Goal: Task Accomplishment & Management: Manage account settings

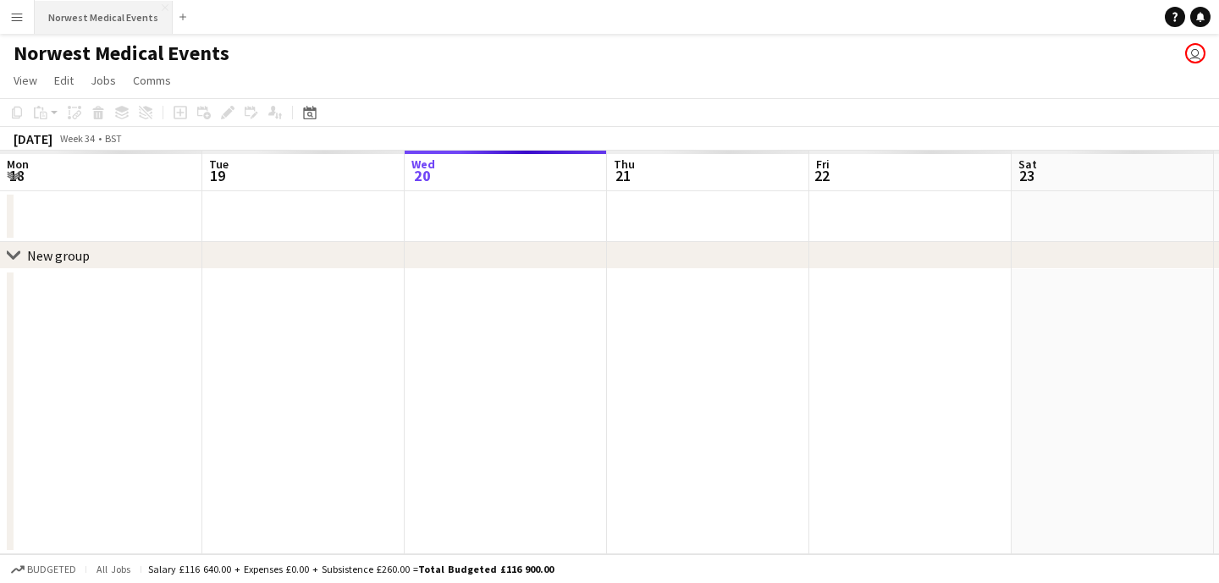
click at [116, 10] on button "Norwest Medical Events Close" at bounding box center [104, 17] width 138 height 33
click at [112, 15] on button "Norwest Medical Events Close" at bounding box center [104, 17] width 138 height 33
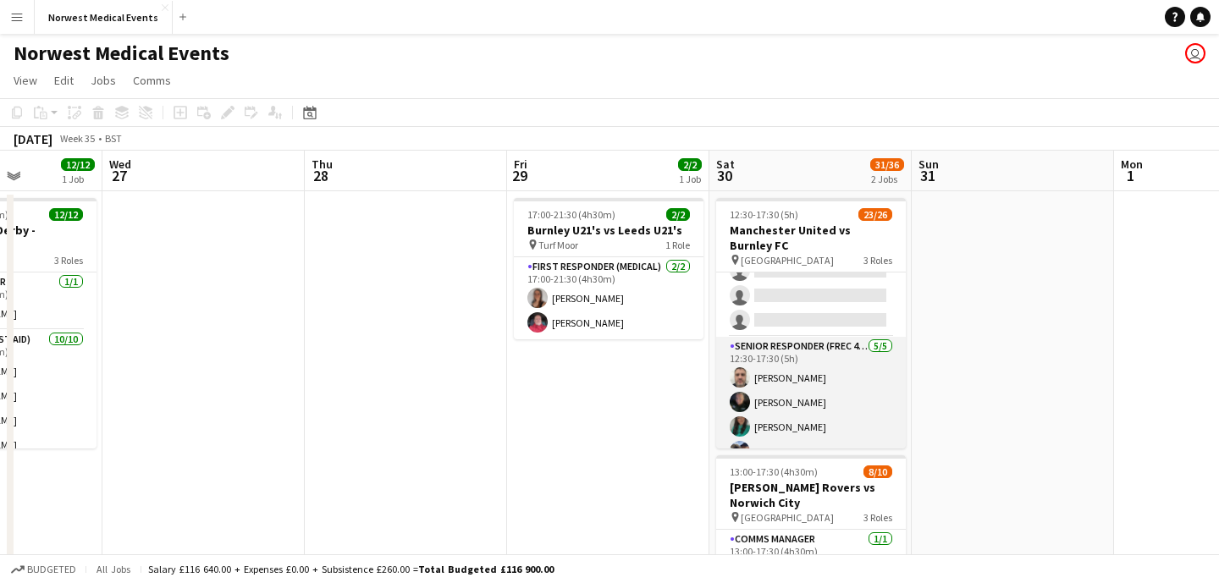
scroll to position [491, 0]
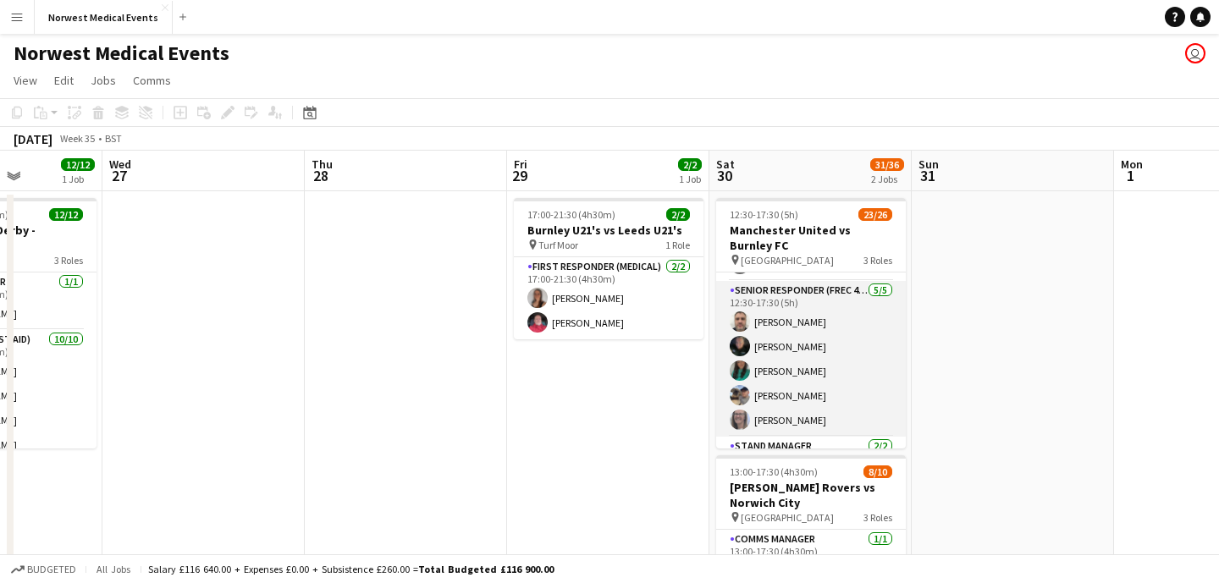
click at [816, 356] on app-card-role "Senior Responder (FREC 4 or Above) [DATE] 12:30-17:30 (5h) [PERSON_NAME] [PERSO…" at bounding box center [811, 359] width 190 height 156
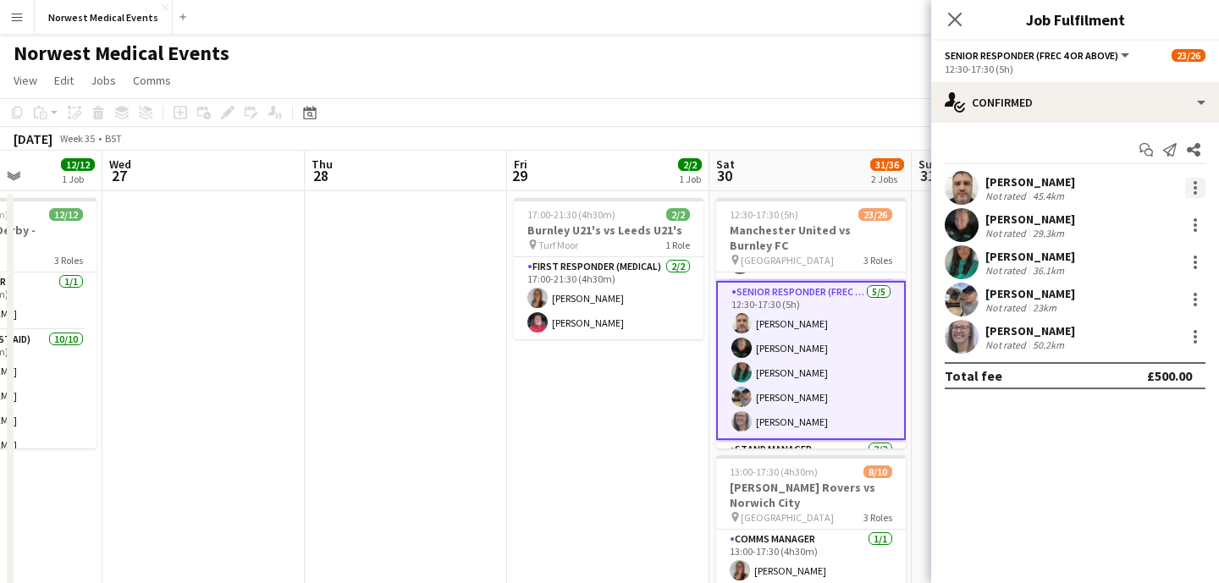
click at [1196, 188] on div at bounding box center [1195, 188] width 20 height 20
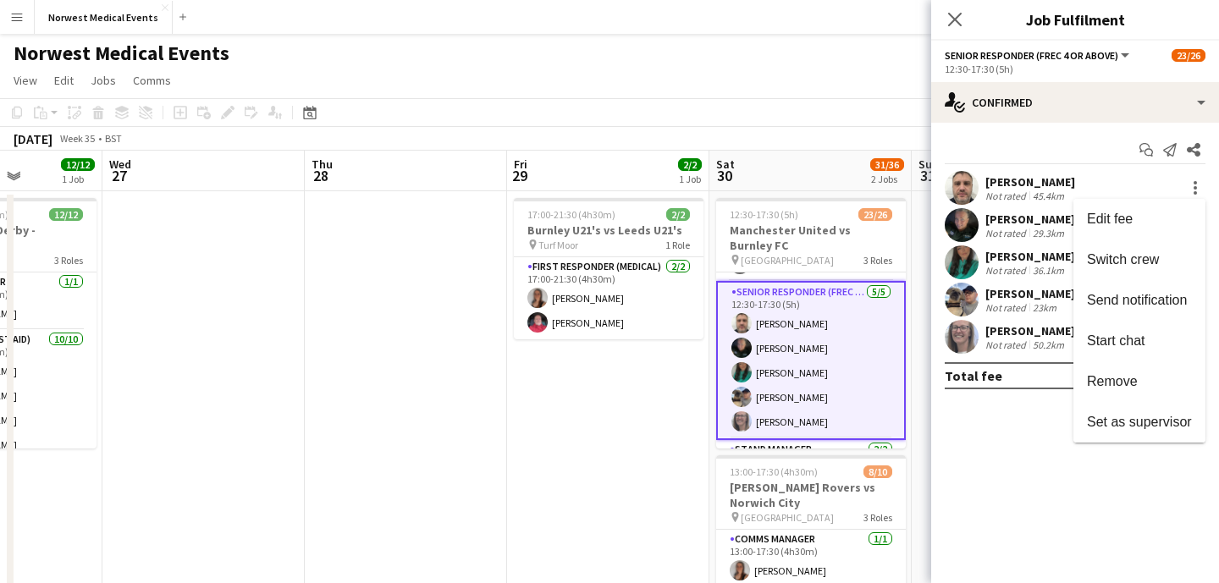
click at [1133, 384] on span "Remove" at bounding box center [1112, 381] width 51 height 14
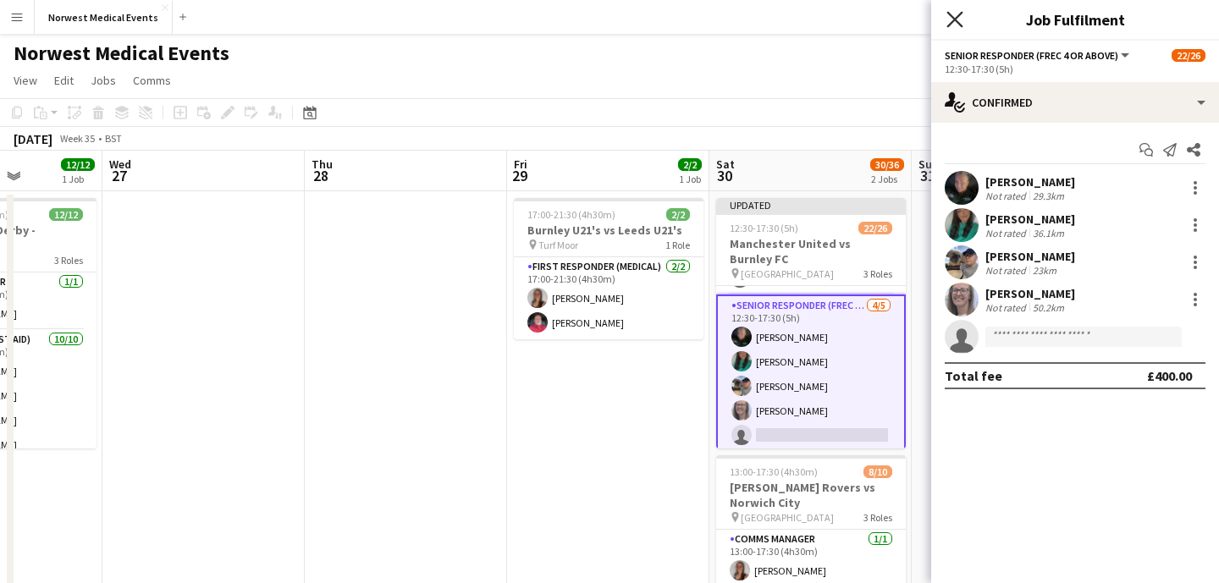
click at [957, 20] on icon at bounding box center [954, 19] width 16 height 16
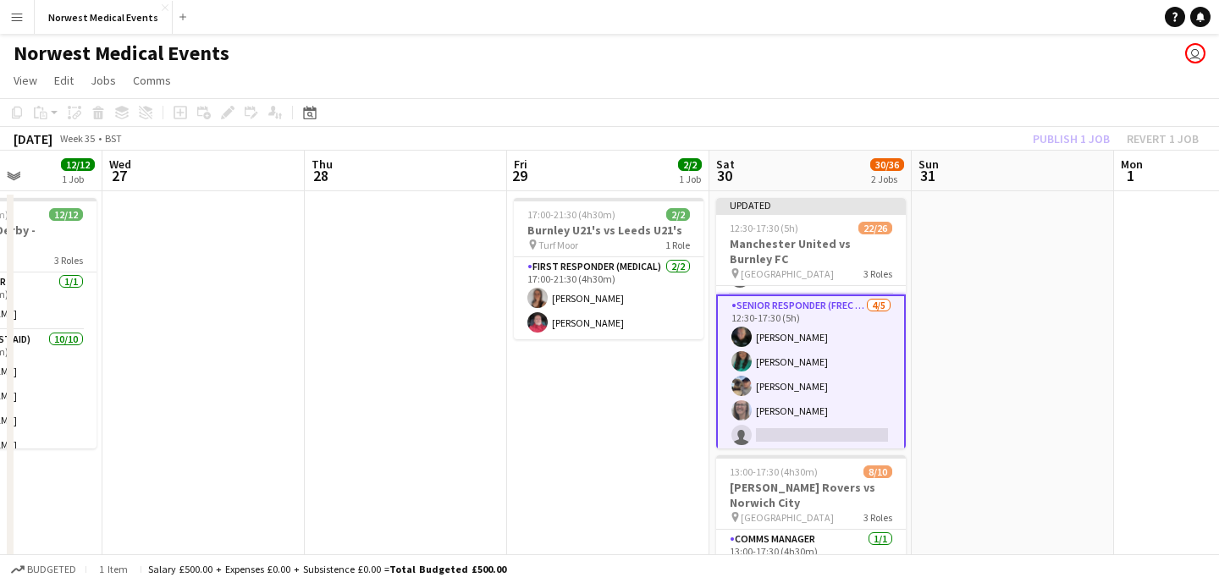
click at [1066, 139] on div "Publish 1 job Revert 1 job" at bounding box center [1115, 139] width 207 height 22
click at [1066, 139] on button "Publish 1 job" at bounding box center [1071, 139] width 91 height 22
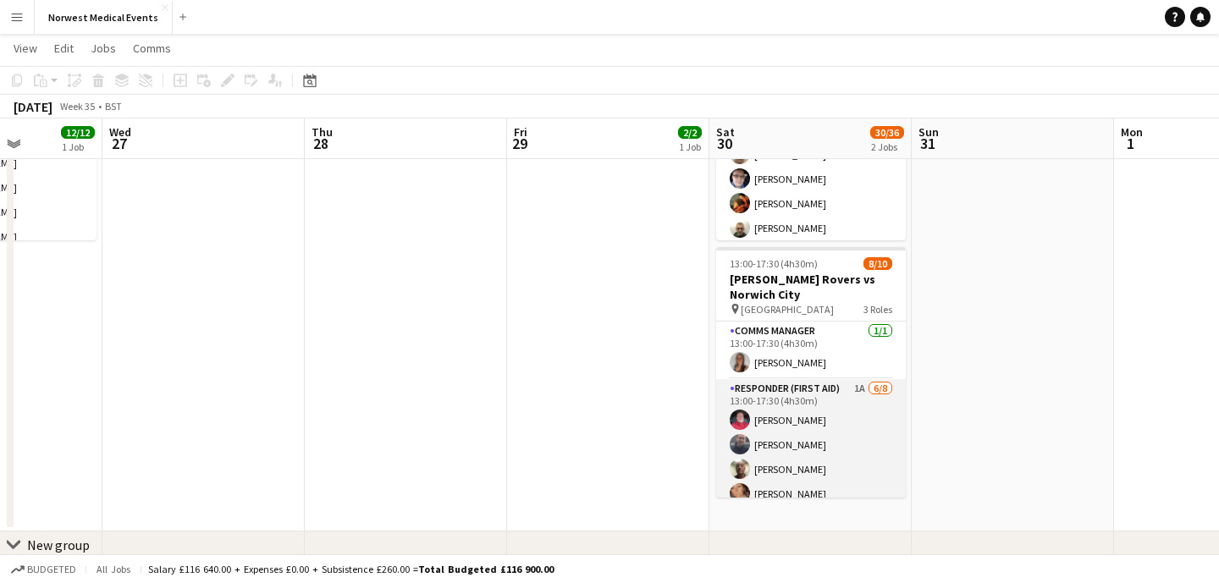
scroll to position [168, 0]
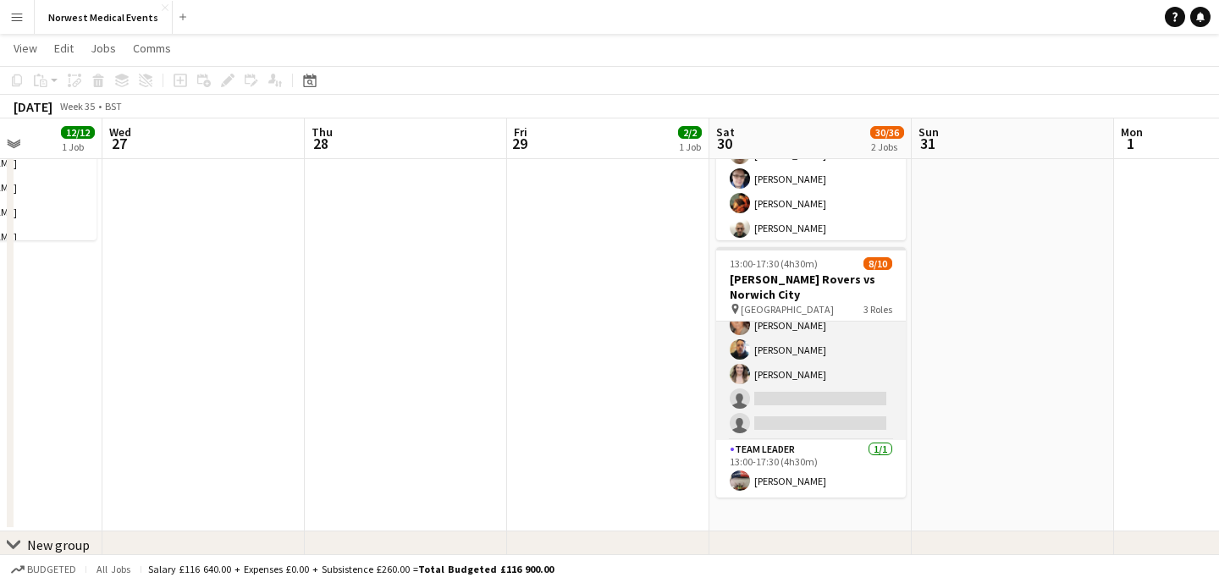
click at [839, 369] on app-card-role "Responder (First Aid) 1A [DATE] 13:00-17:30 (4h30m) [PERSON_NAME] [PERSON_NAME]…" at bounding box center [811, 325] width 190 height 229
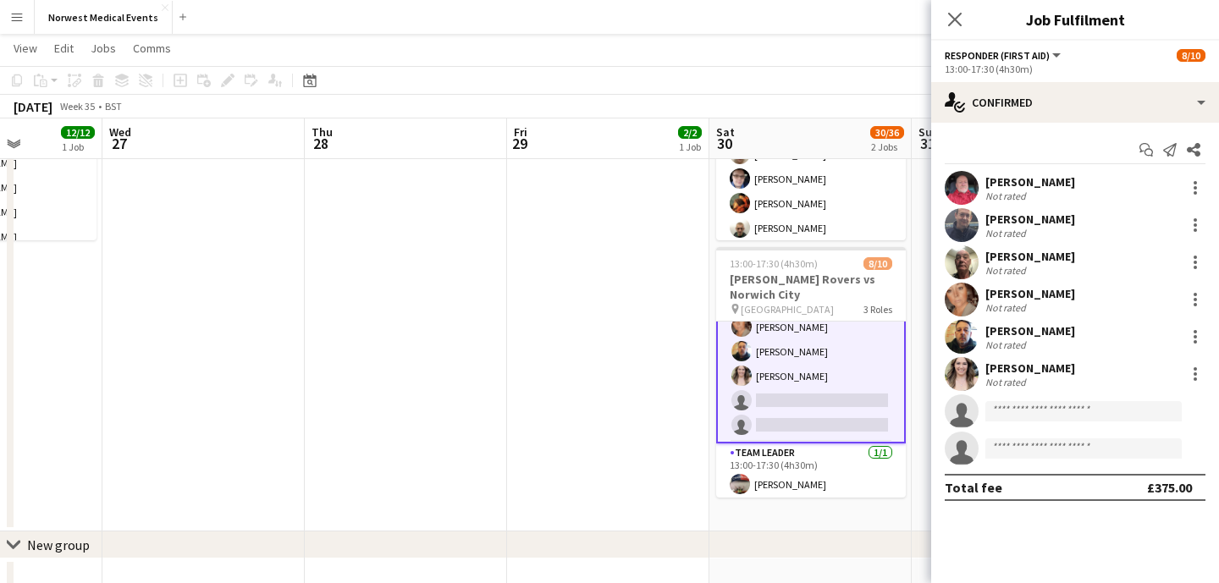
scroll to position [170, 0]
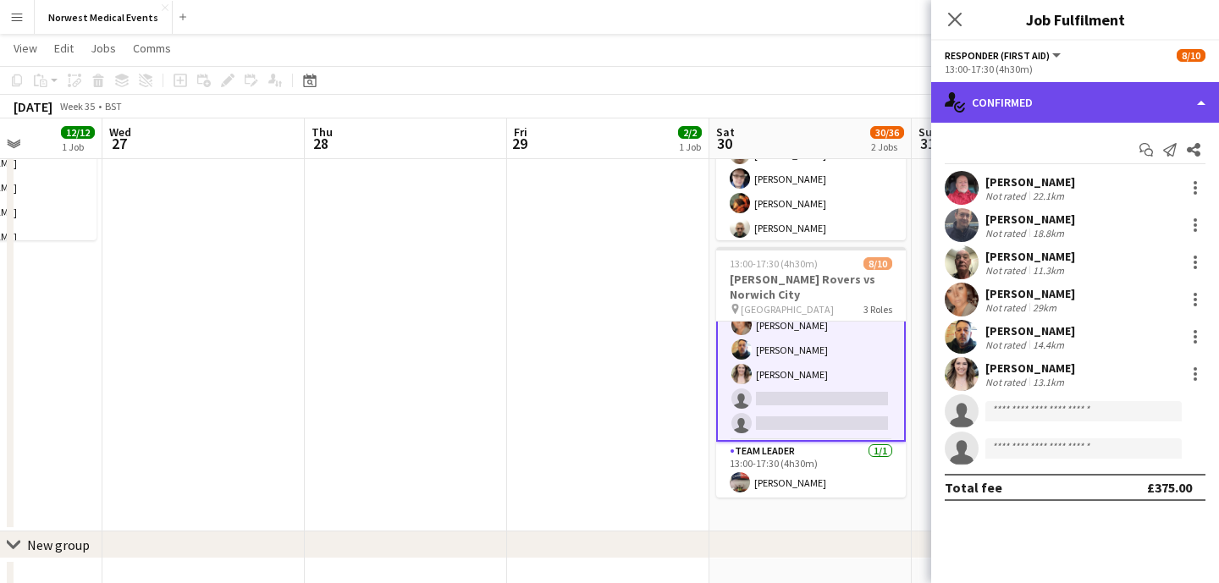
click at [1074, 102] on div "single-neutral-actions-check-2 Confirmed" at bounding box center [1075, 102] width 288 height 41
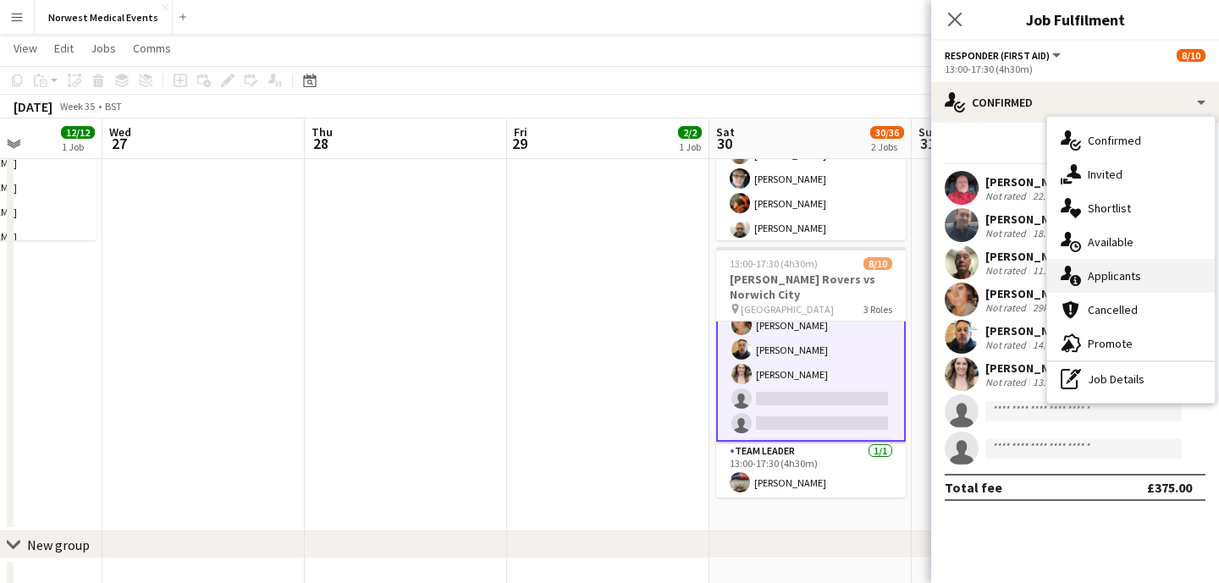
click at [1157, 274] on div "single-neutral-actions-information Applicants" at bounding box center [1131, 276] width 168 height 34
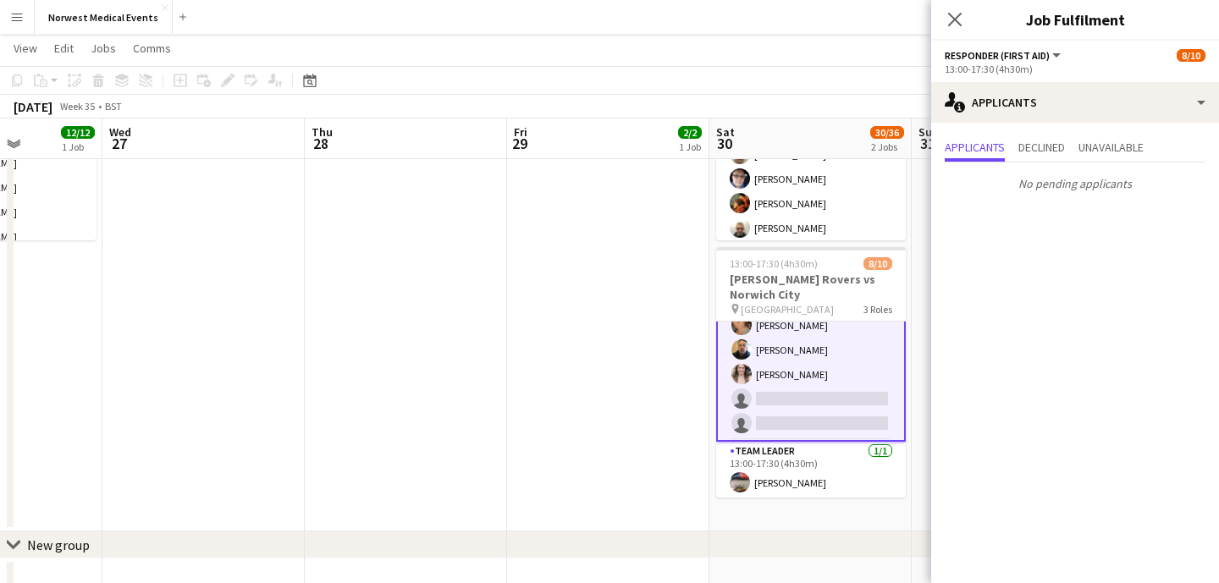
click at [950, 17] on icon "Close pop-in" at bounding box center [955, 20] width 14 height 14
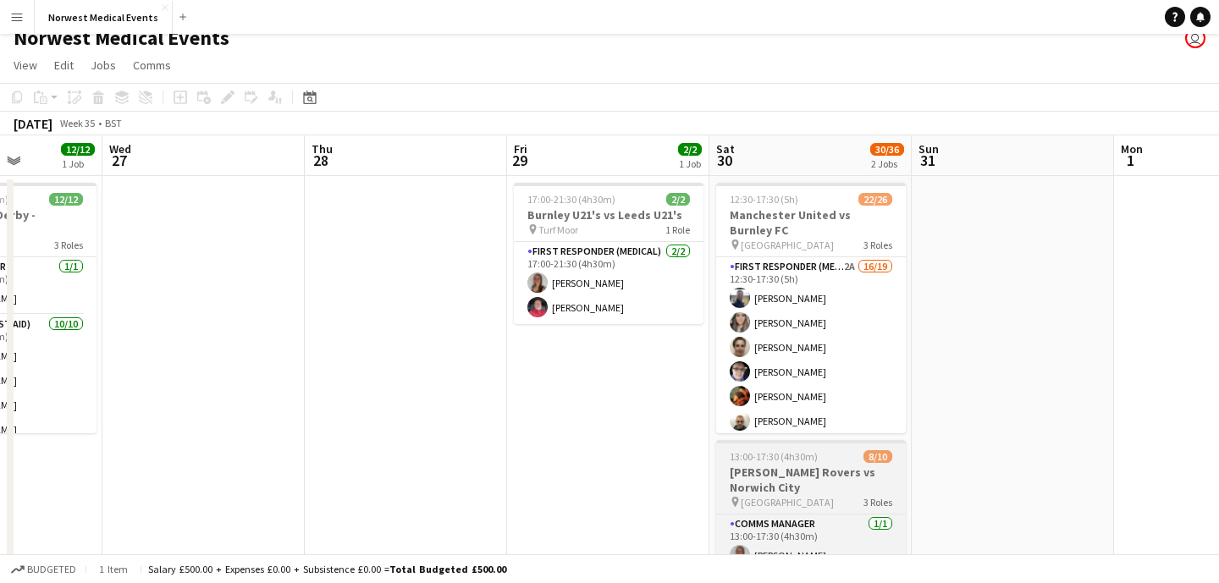
scroll to position [0, 0]
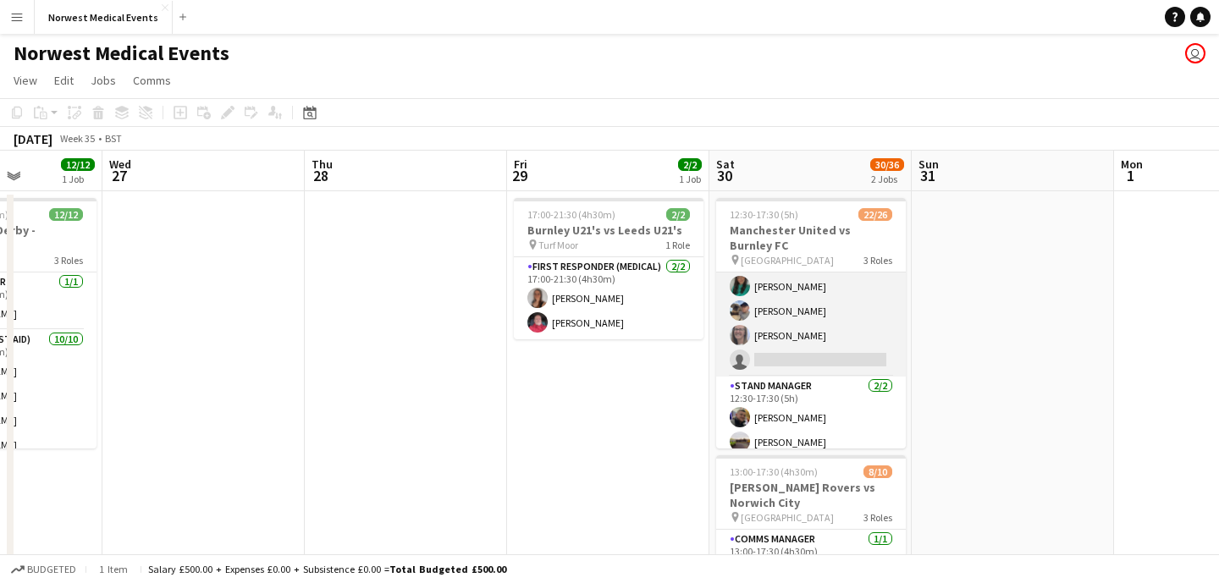
click at [819, 346] on app-card-role "Senior Responder (FREC 4 or Above) [DATE] 12:30-17:30 (5h) [PERSON_NAME] [PERSO…" at bounding box center [811, 299] width 190 height 156
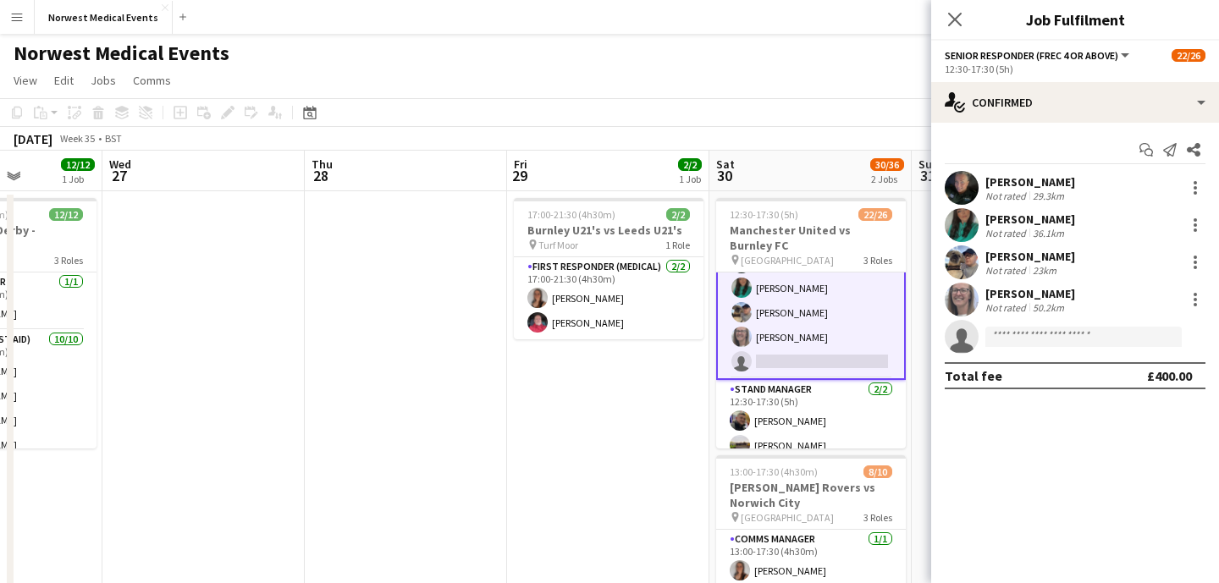
scroll to position [553, 0]
click at [1017, 334] on input at bounding box center [1083, 337] width 196 height 20
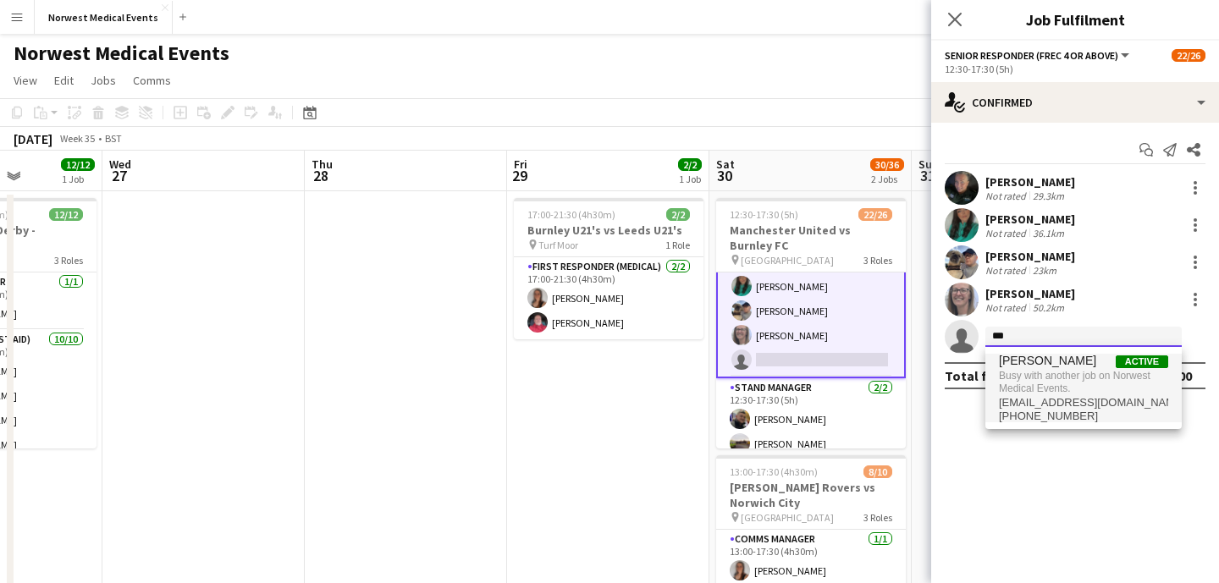
type input "***"
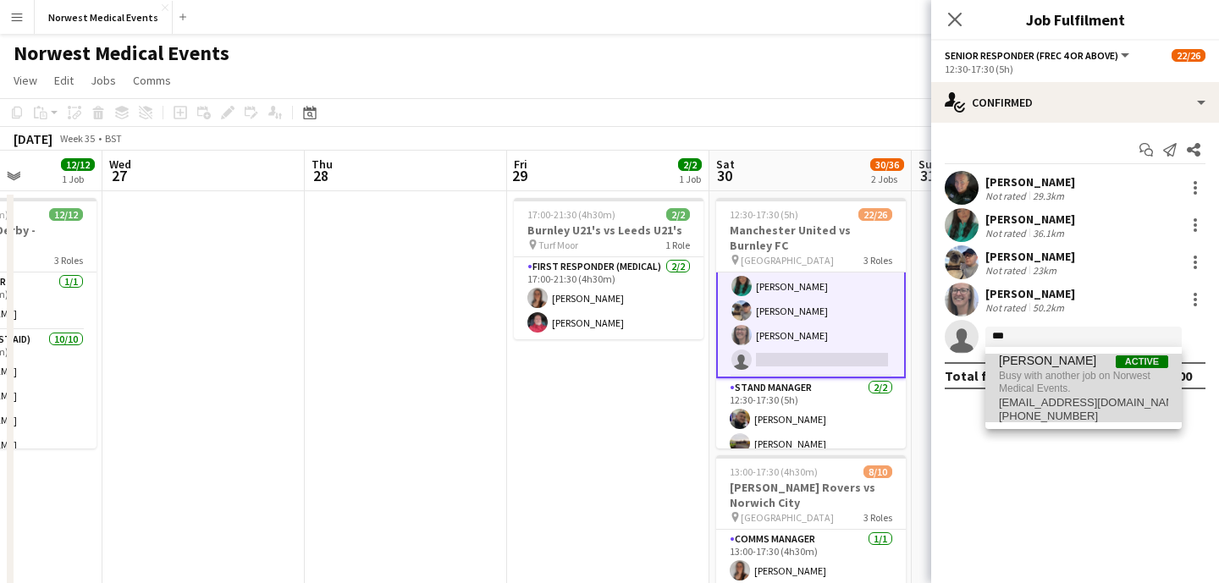
click at [1026, 367] on span "[PERSON_NAME]" at bounding box center [1047, 361] width 97 height 14
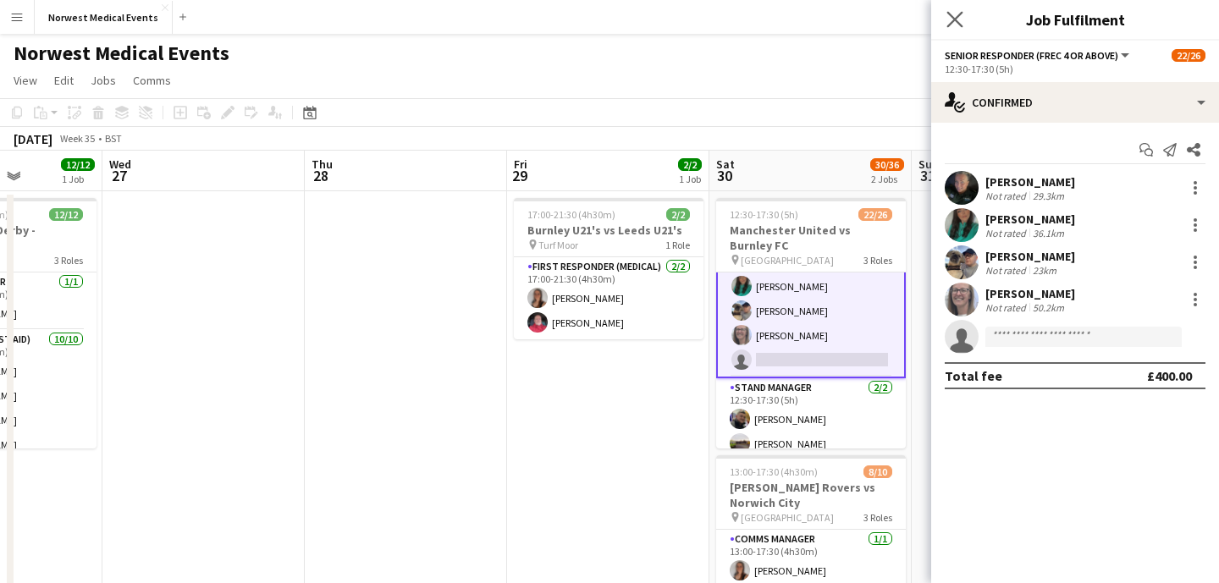
click at [946, 28] on app-icon "Close pop-in" at bounding box center [955, 20] width 25 height 25
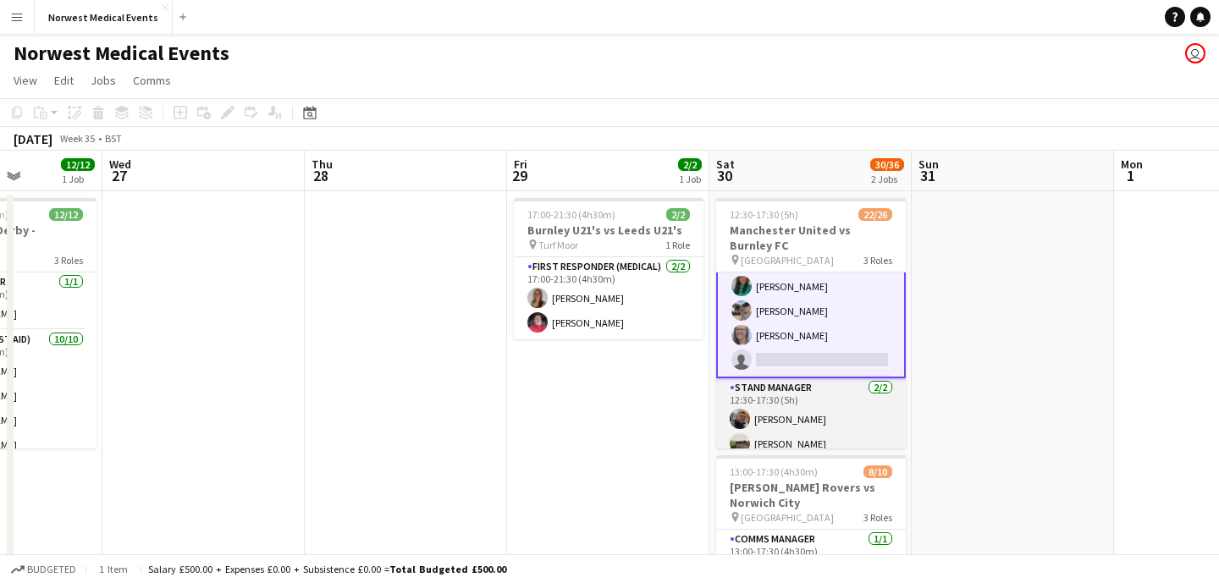
click at [823, 407] on app-card-role "Stand Manager [DATE] 12:30-17:30 (5h) [PERSON_NAME] [PERSON_NAME]" at bounding box center [811, 419] width 190 height 82
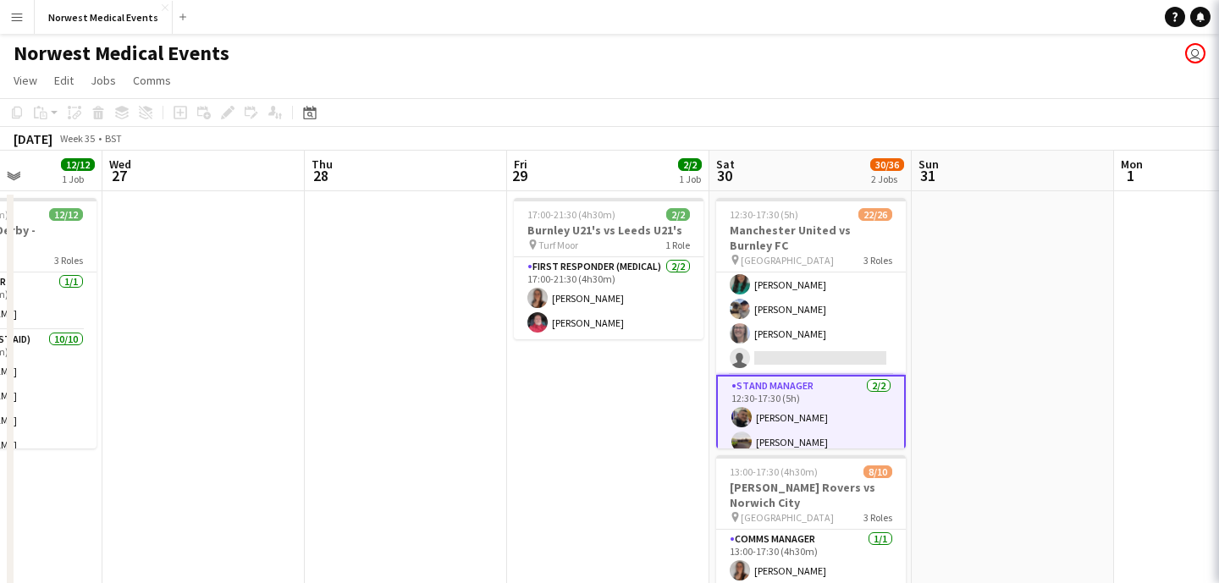
scroll to position [551, 0]
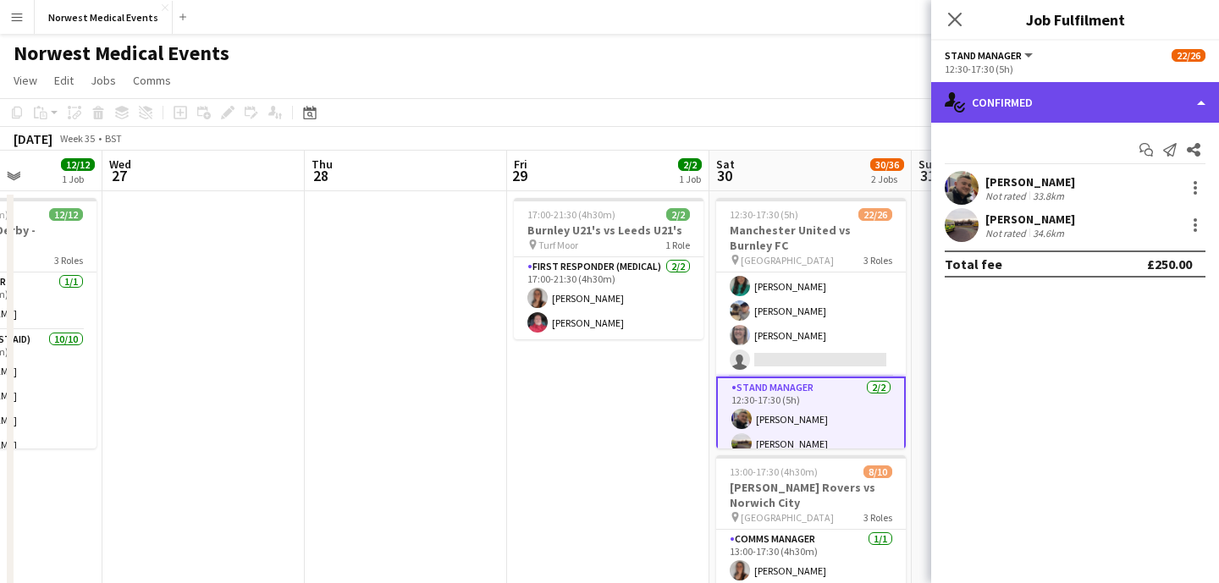
click at [1056, 112] on div "single-neutral-actions-check-2 Confirmed" at bounding box center [1075, 102] width 288 height 41
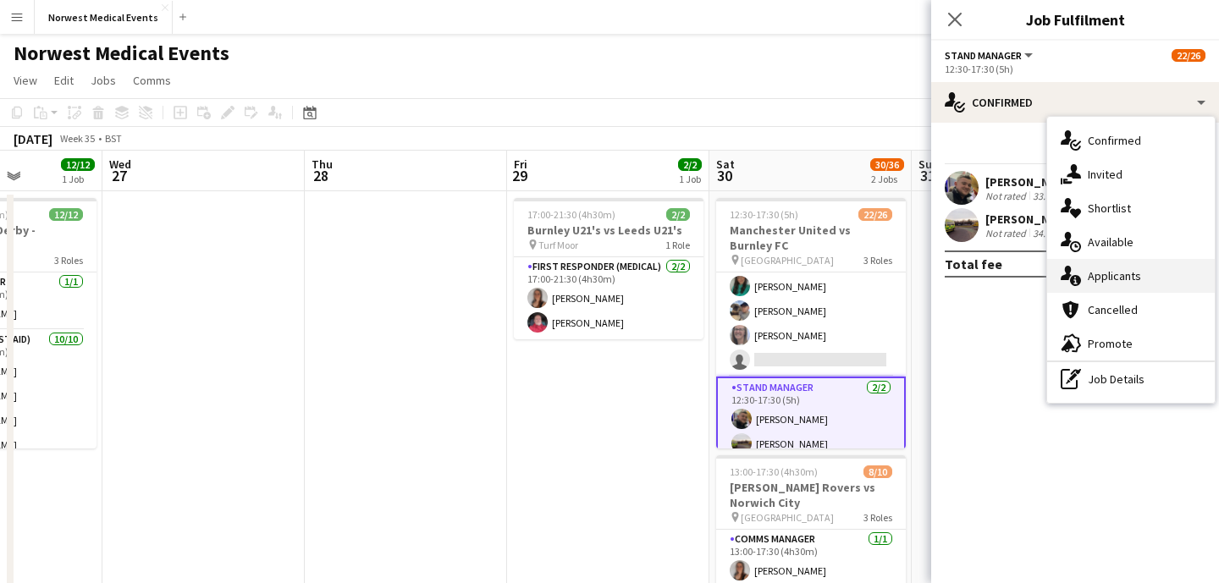
click at [1104, 265] on div "single-neutral-actions-information Applicants" at bounding box center [1131, 276] width 168 height 34
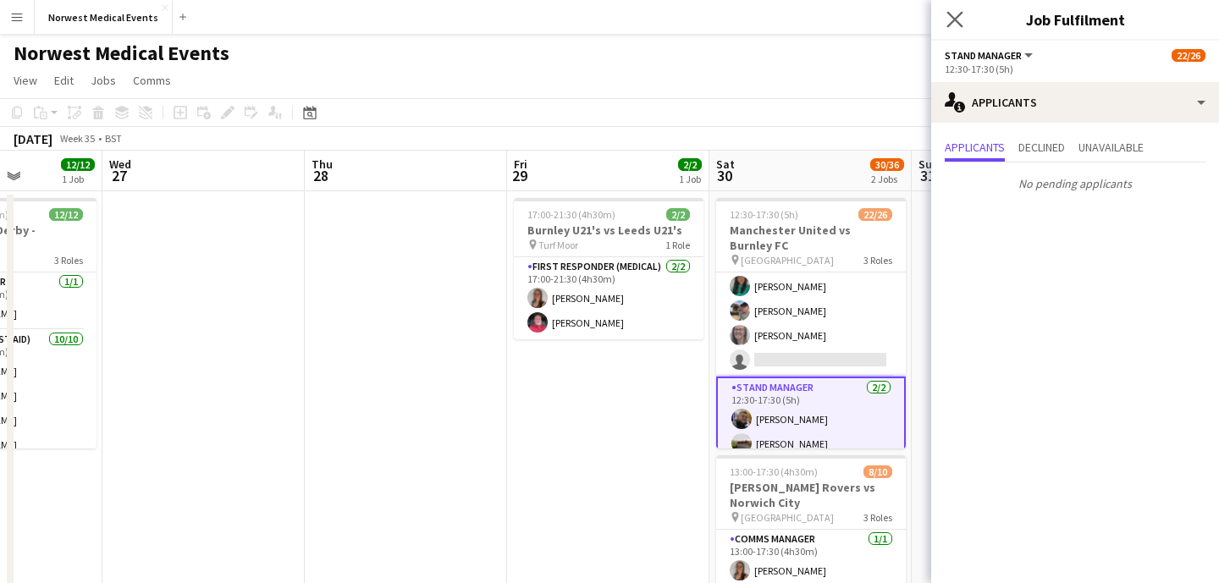
click at [960, 28] on app-icon "Close pop-in" at bounding box center [955, 20] width 25 height 25
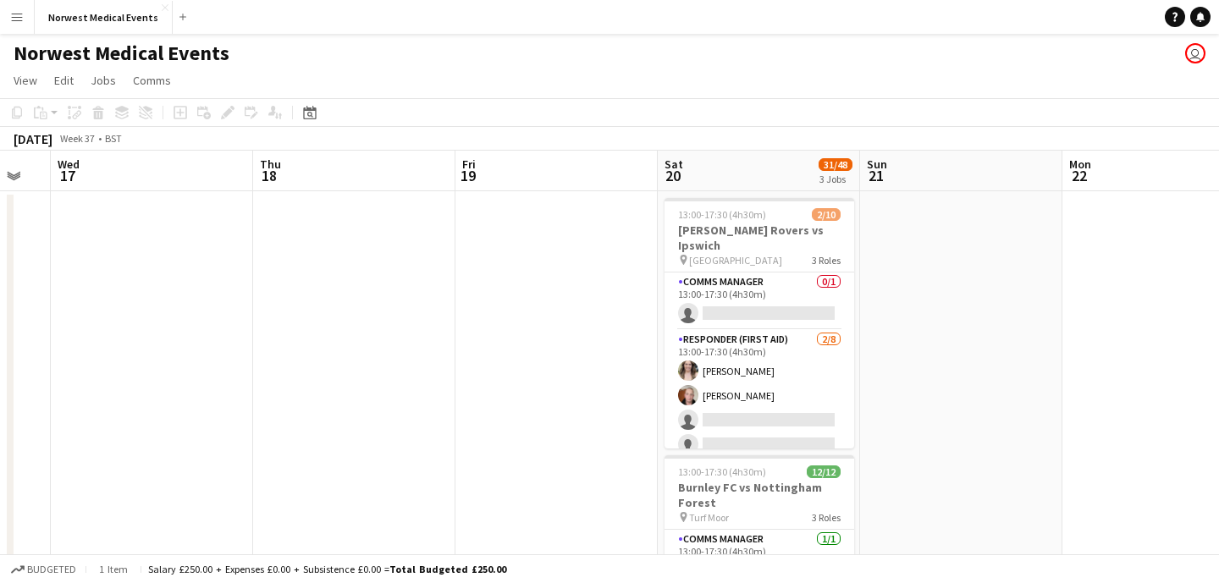
scroll to position [0, 650]
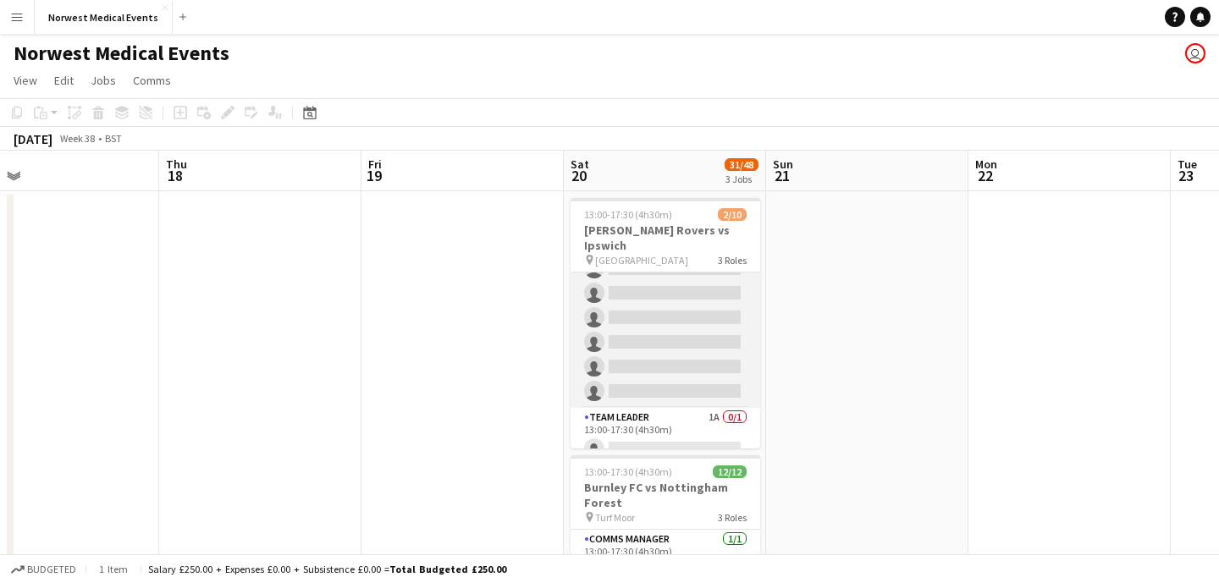
click at [683, 302] on app-card-role "Responder (First Aid) [DATE] 13:00-17:30 (4h30m) [PERSON_NAME] [PERSON_NAME] si…" at bounding box center [666, 293] width 190 height 229
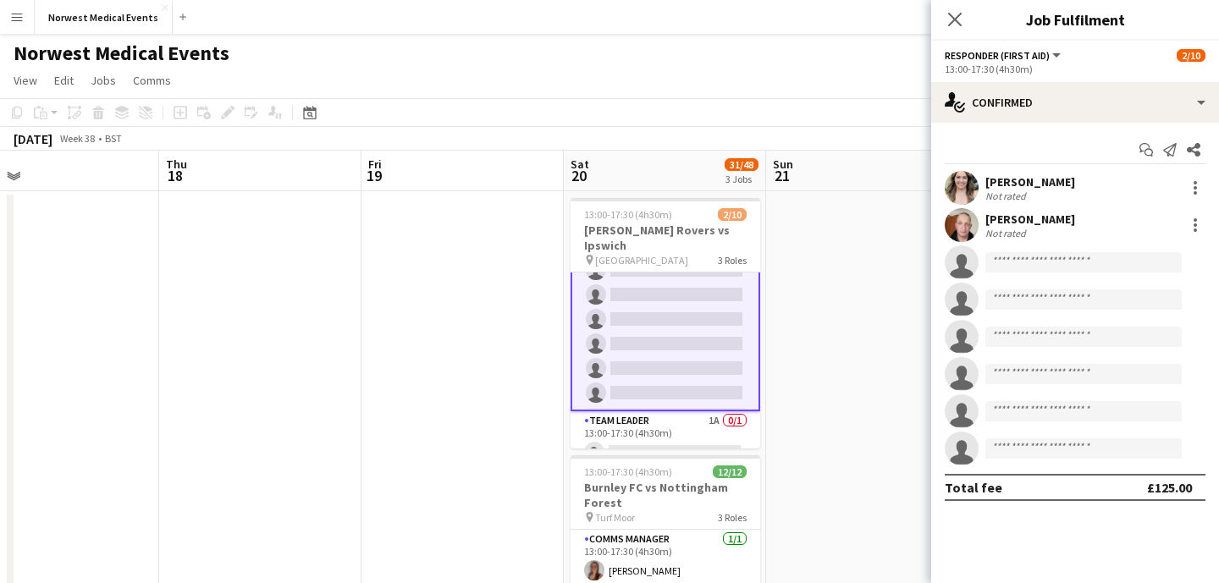
scroll to position [153, 0]
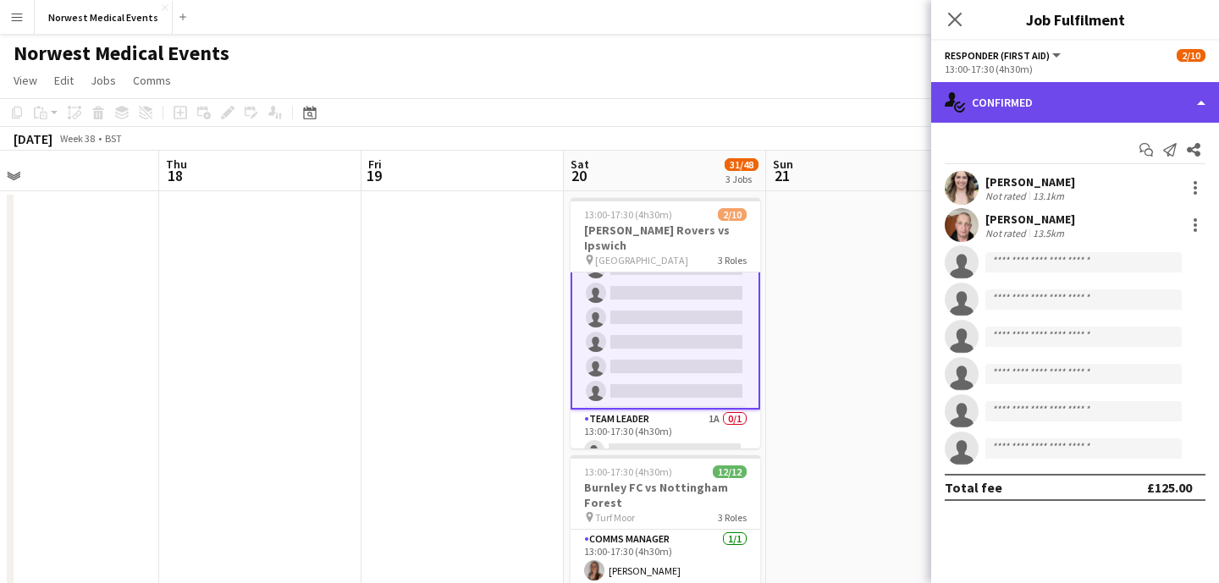
click at [1089, 115] on div "single-neutral-actions-check-2 Confirmed" at bounding box center [1075, 102] width 288 height 41
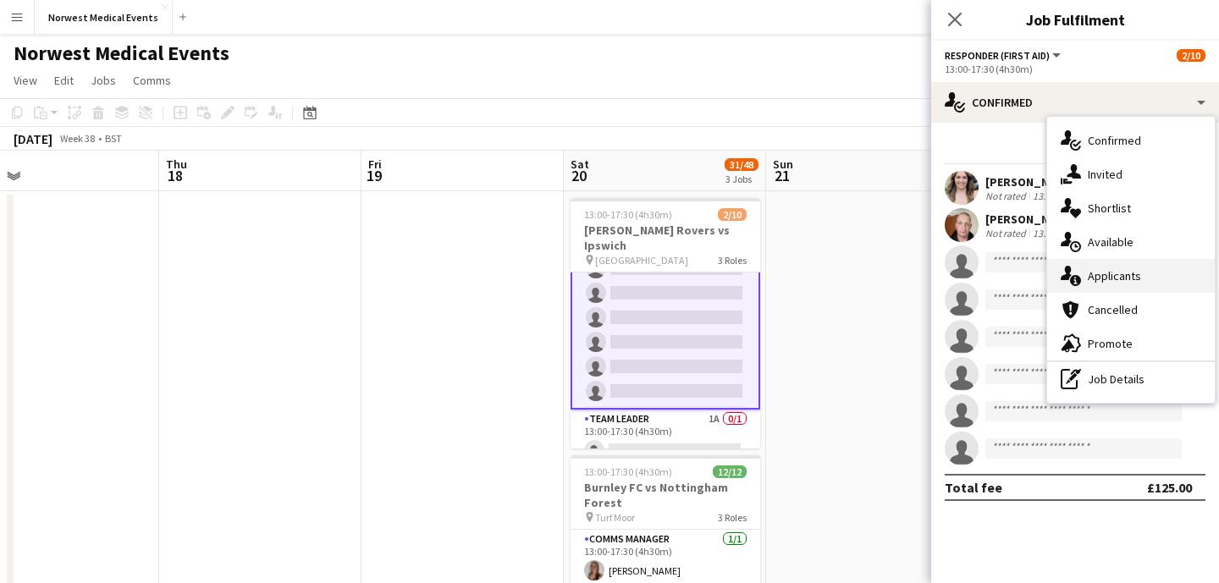
click at [1124, 264] on div "single-neutral-actions-information Applicants" at bounding box center [1131, 276] width 168 height 34
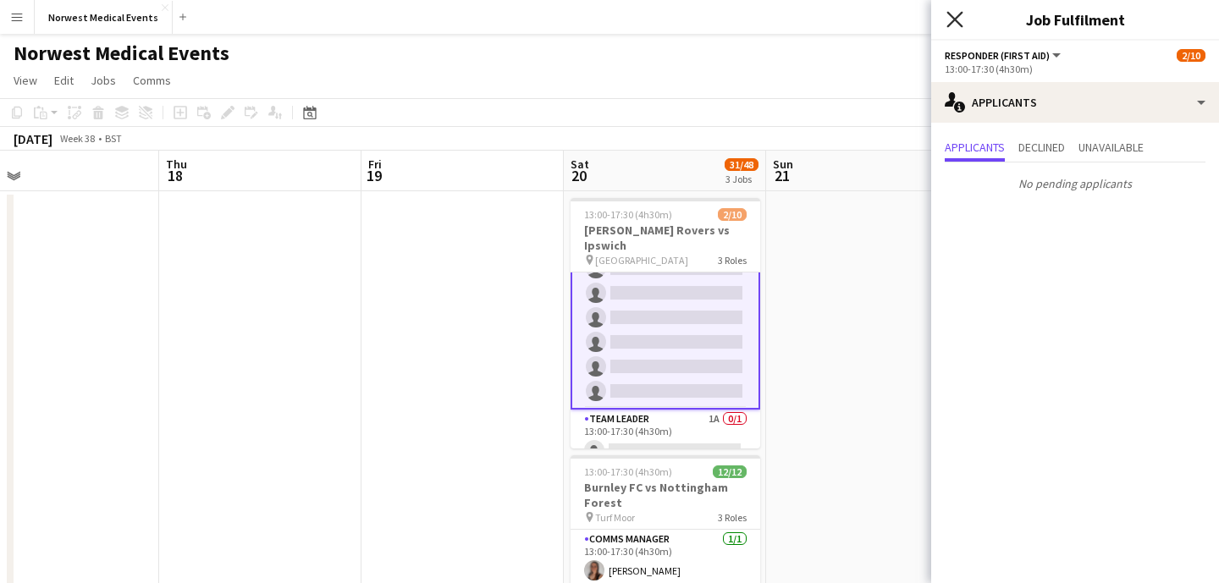
click at [951, 20] on icon "Close pop-in" at bounding box center [954, 19] width 16 height 16
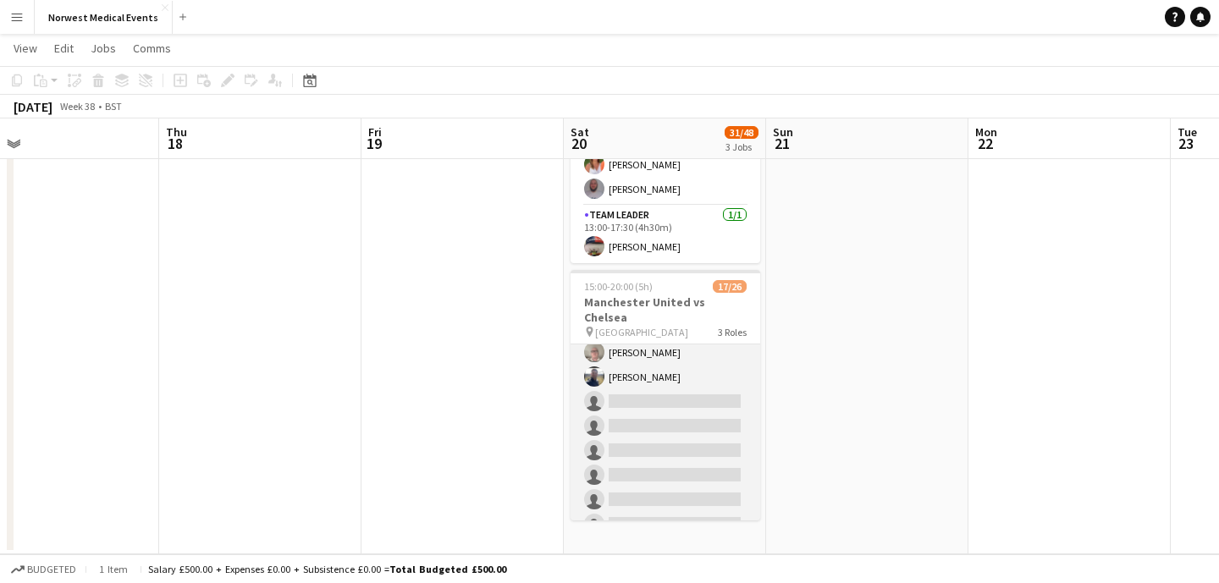
scroll to position [332, 0]
click at [692, 370] on app-card-role "First Responder (Medical) [DATE] 15:00-20:00 (5h) [PERSON_NAME] [PERSON_NAME] […" at bounding box center [666, 262] width 190 height 499
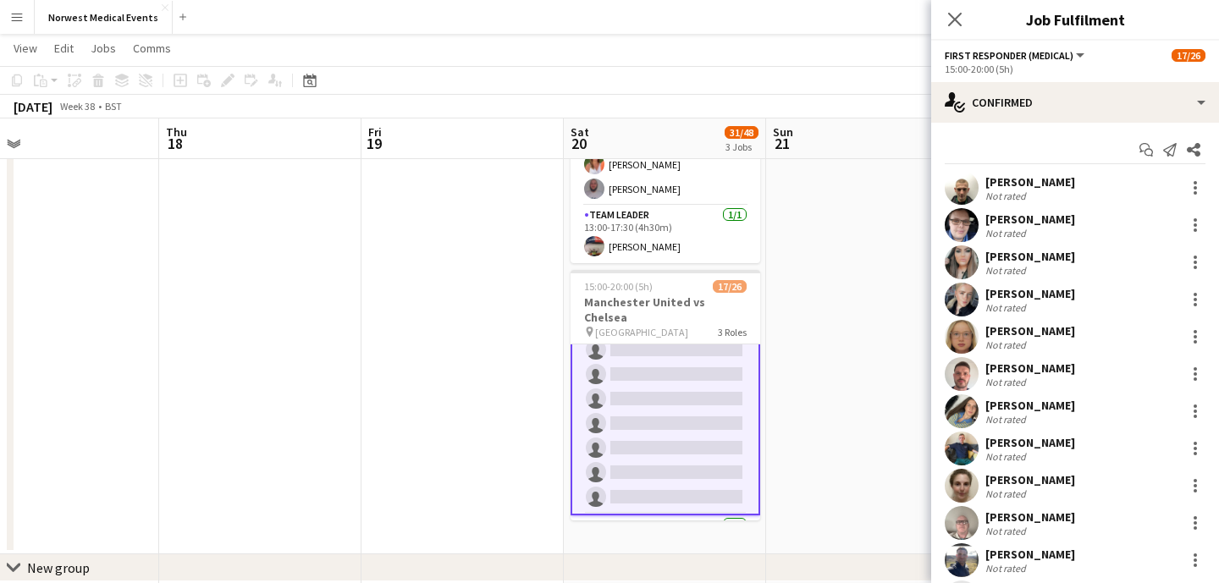
scroll to position [334, 0]
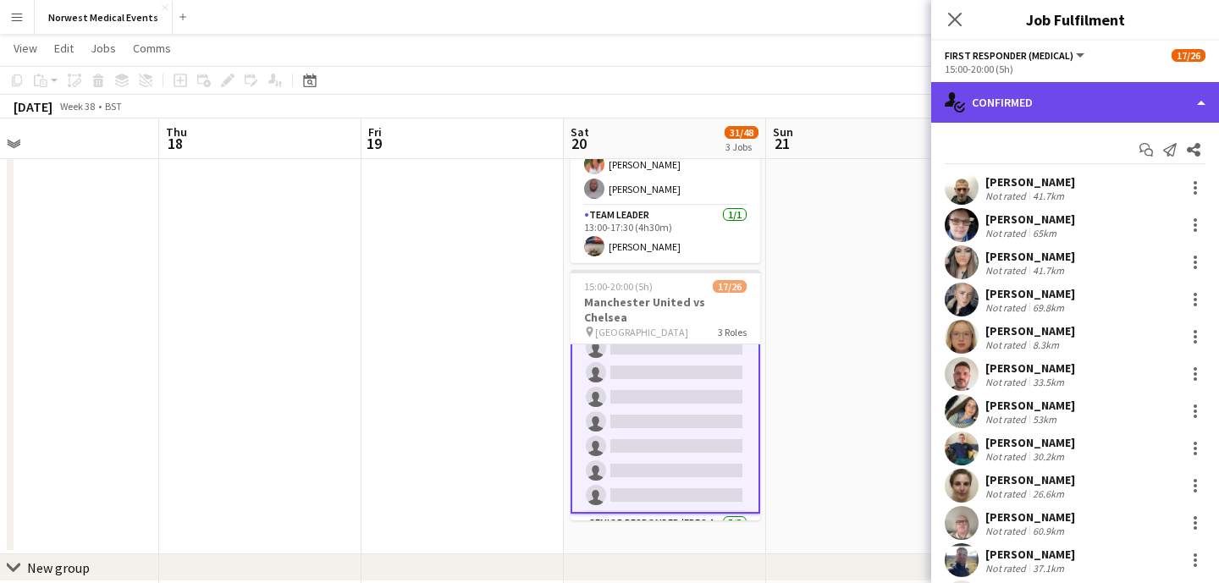
click at [1016, 110] on div "single-neutral-actions-check-2 Confirmed" at bounding box center [1075, 102] width 288 height 41
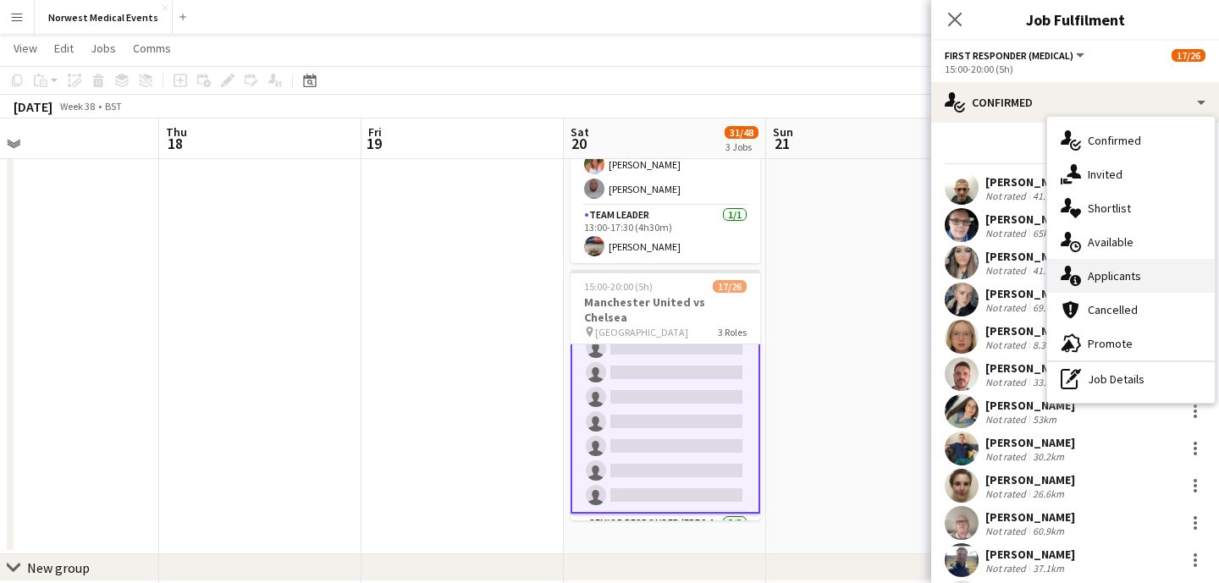
click at [1092, 273] on div "single-neutral-actions-information Applicants" at bounding box center [1131, 276] width 168 height 34
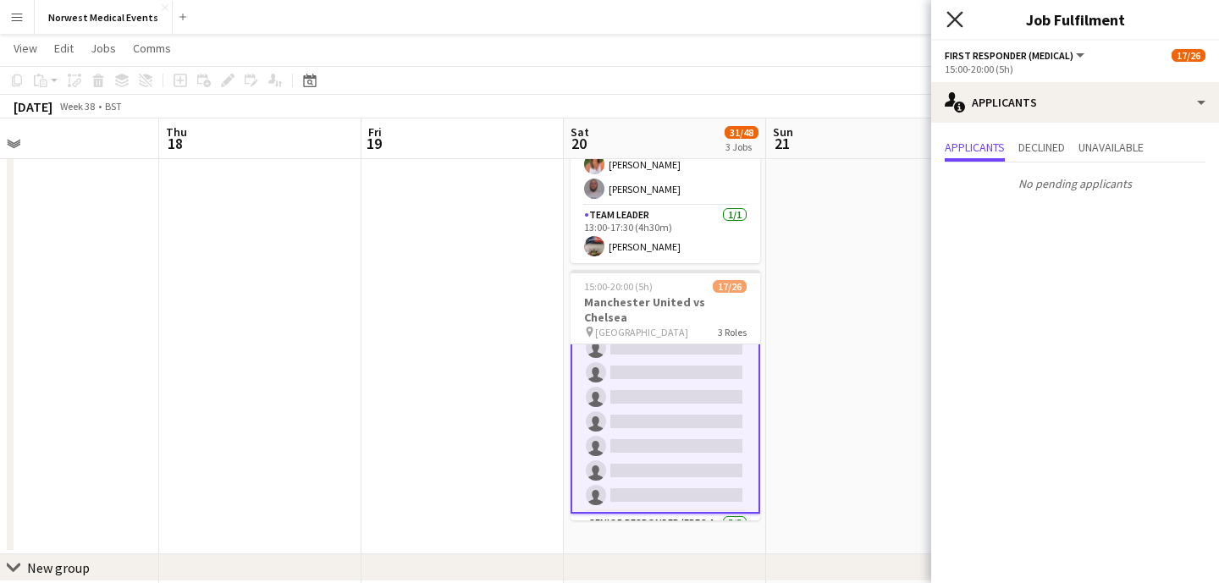
click at [953, 18] on icon at bounding box center [954, 19] width 16 height 16
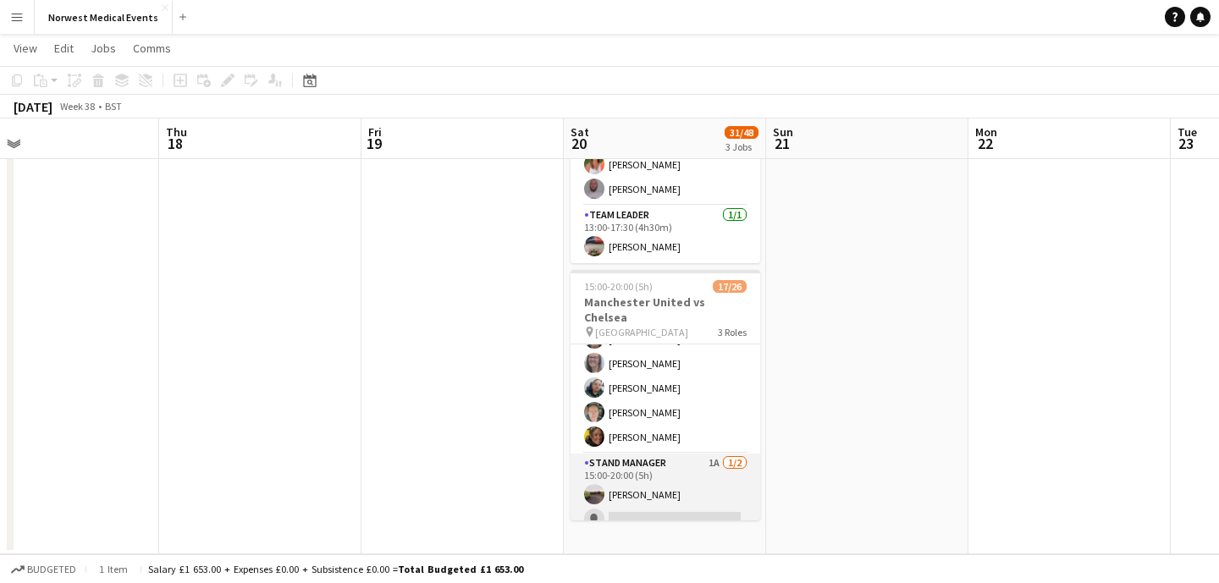
click at [673, 469] on app-card-role "Stand Manager 1A [DATE] 15:00-20:00 (5h) [PERSON_NAME] single-neutral-actions" at bounding box center [666, 495] width 190 height 82
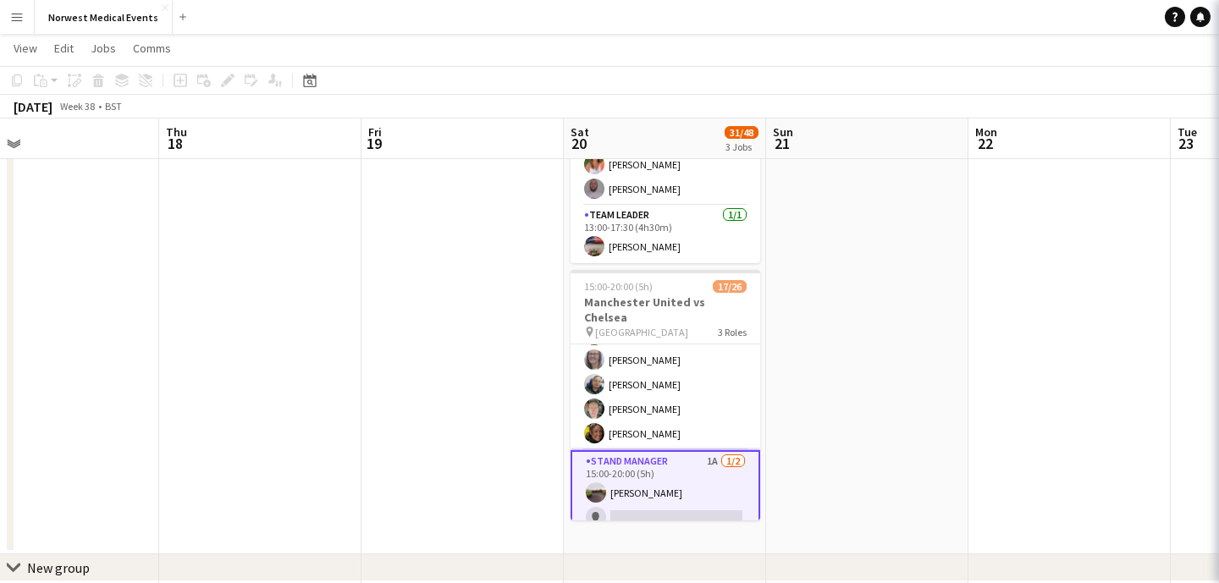
scroll to position [546, 0]
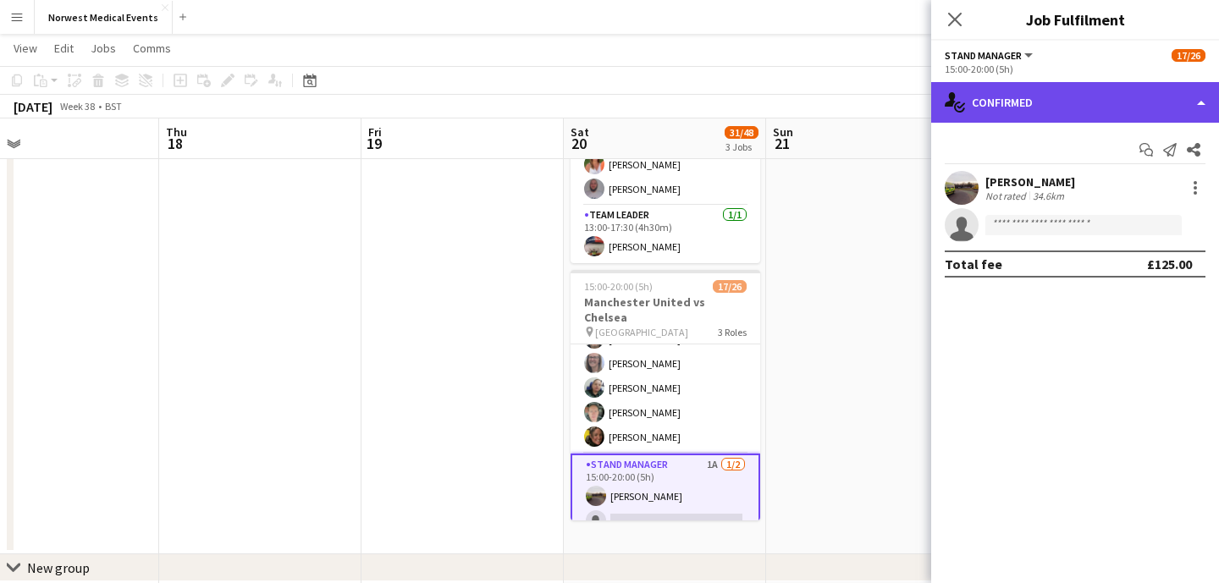
click at [1029, 103] on div "single-neutral-actions-check-2 Confirmed" at bounding box center [1075, 102] width 288 height 41
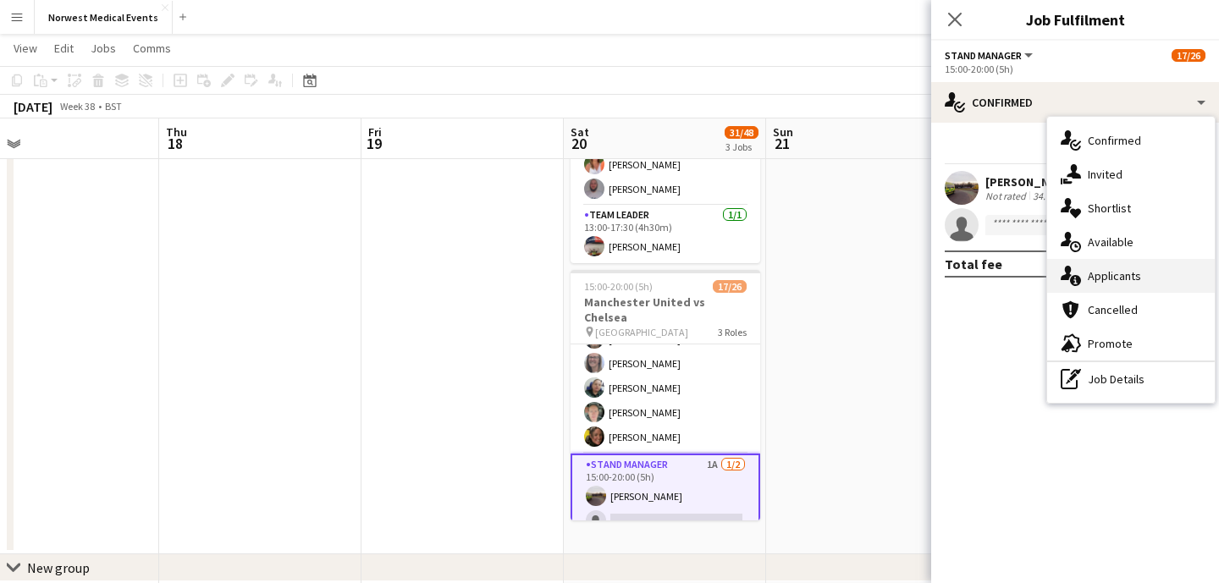
click at [1126, 274] on div "single-neutral-actions-information Applicants" at bounding box center [1131, 276] width 168 height 34
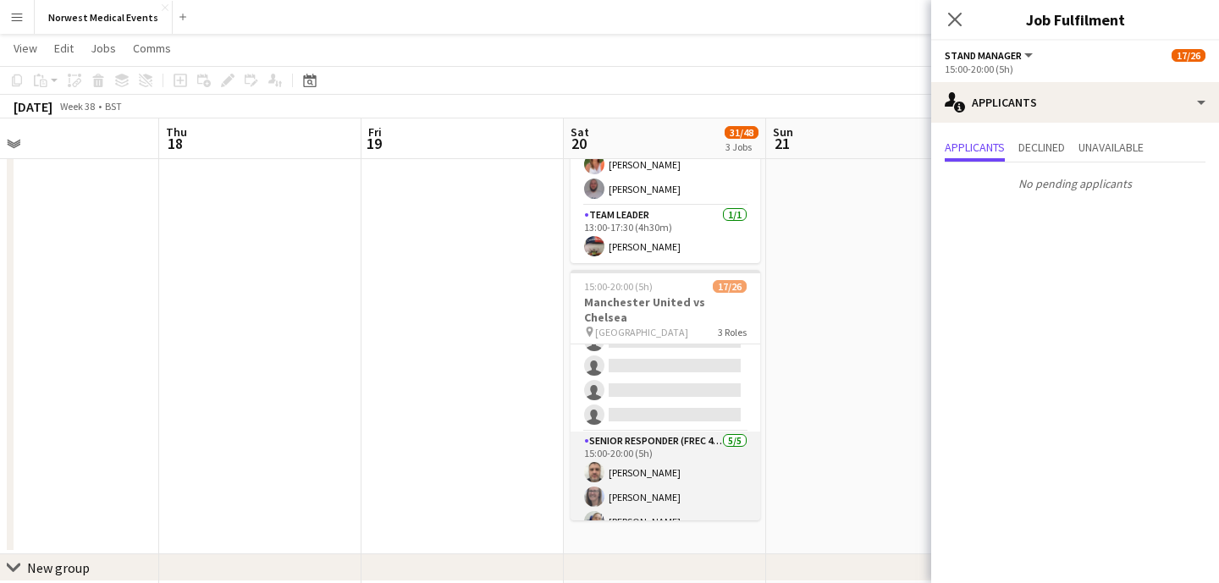
scroll to position [549, 0]
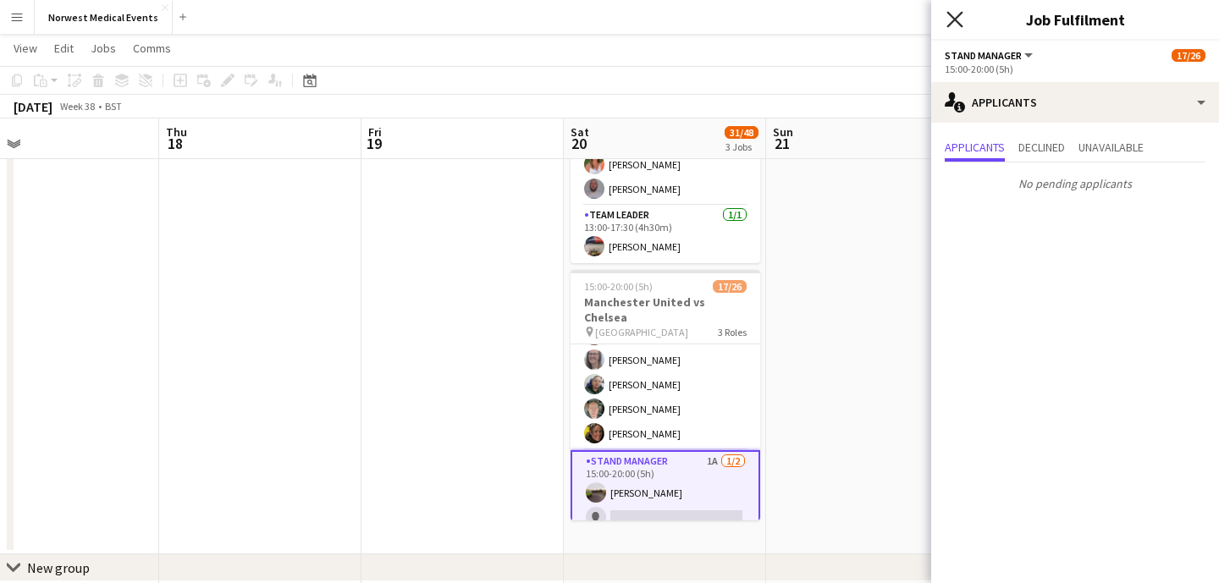
click at [955, 12] on icon "Close pop-in" at bounding box center [954, 19] width 16 height 16
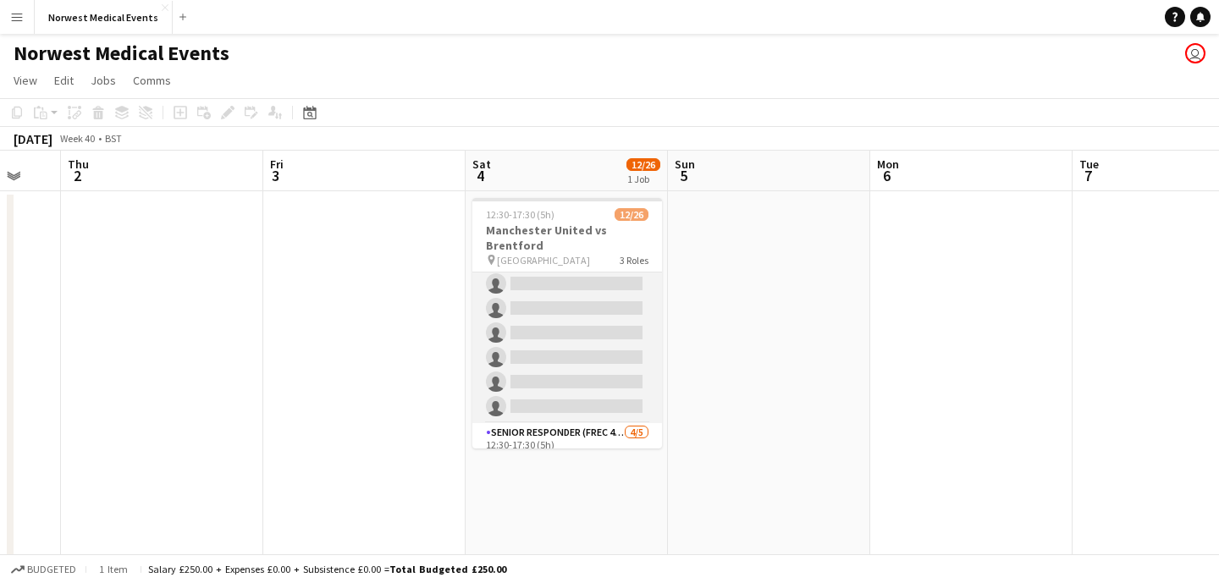
scroll to position [561, 0]
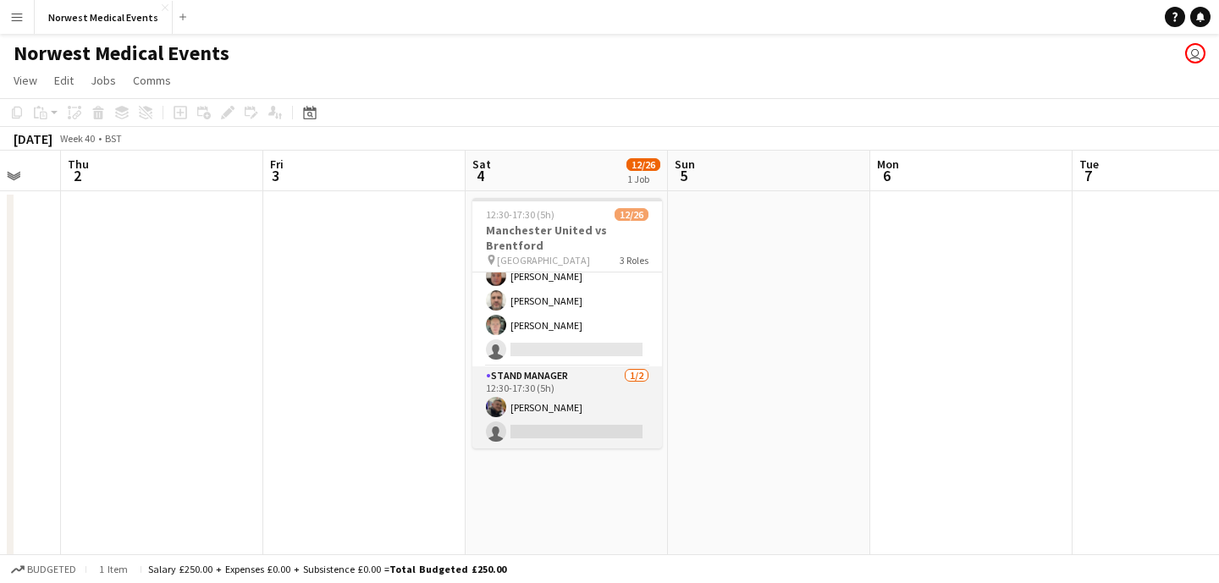
click at [575, 400] on app-card-role "Stand Manager [DATE] 12:30-17:30 (5h) [PERSON_NAME] single-neutral-actions" at bounding box center [567, 408] width 190 height 82
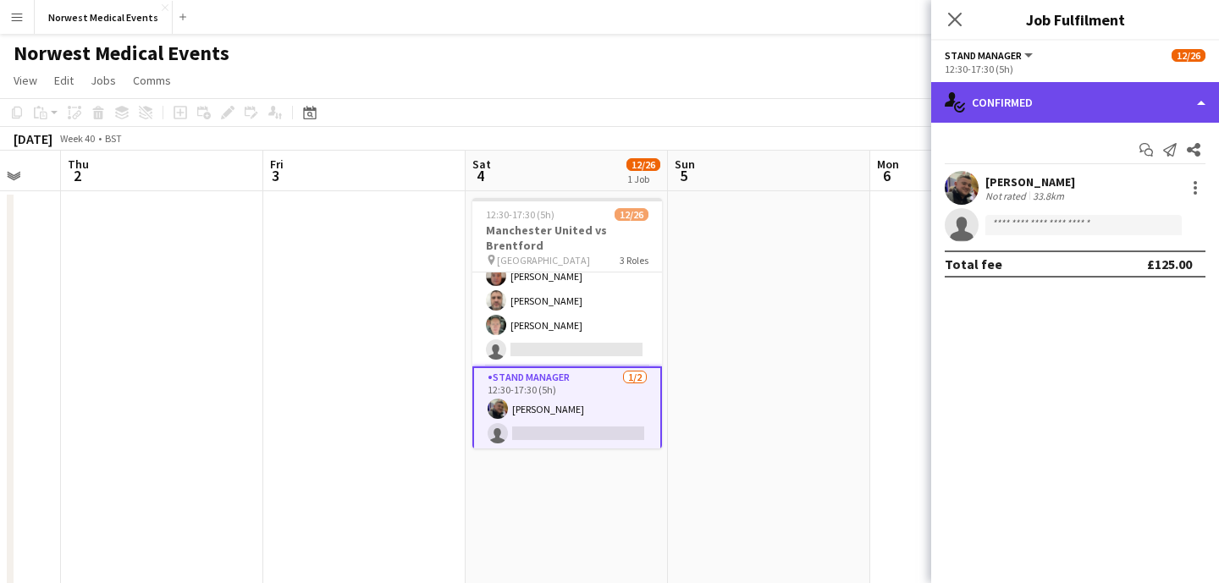
click at [1040, 110] on div "single-neutral-actions-check-2 Confirmed" at bounding box center [1075, 102] width 288 height 41
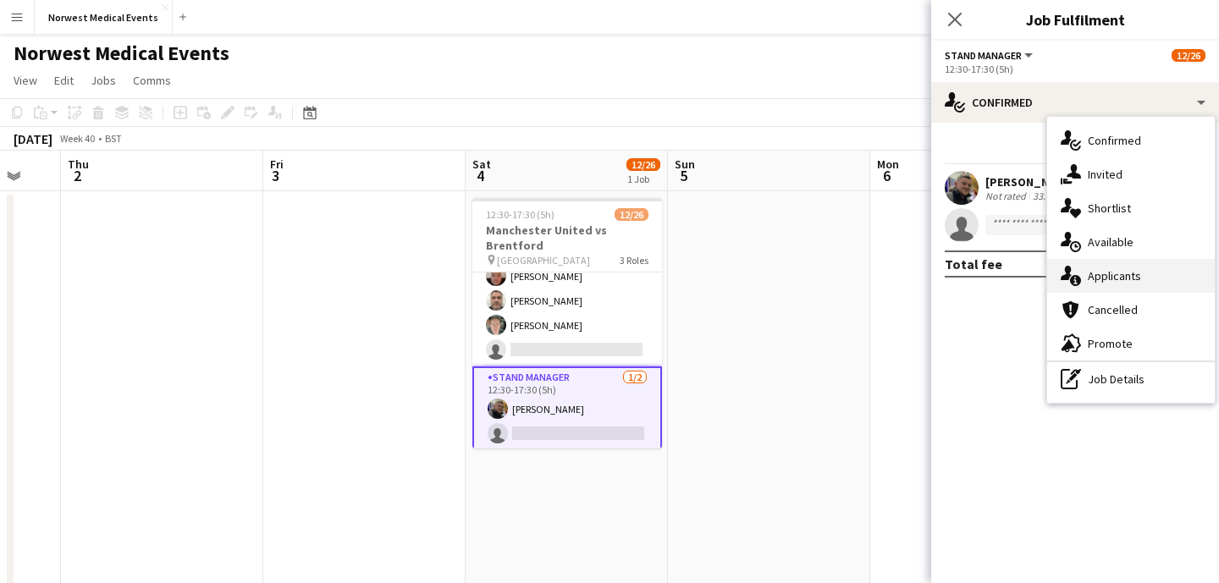
click at [1124, 275] on div "single-neutral-actions-information Applicants" at bounding box center [1131, 276] width 168 height 34
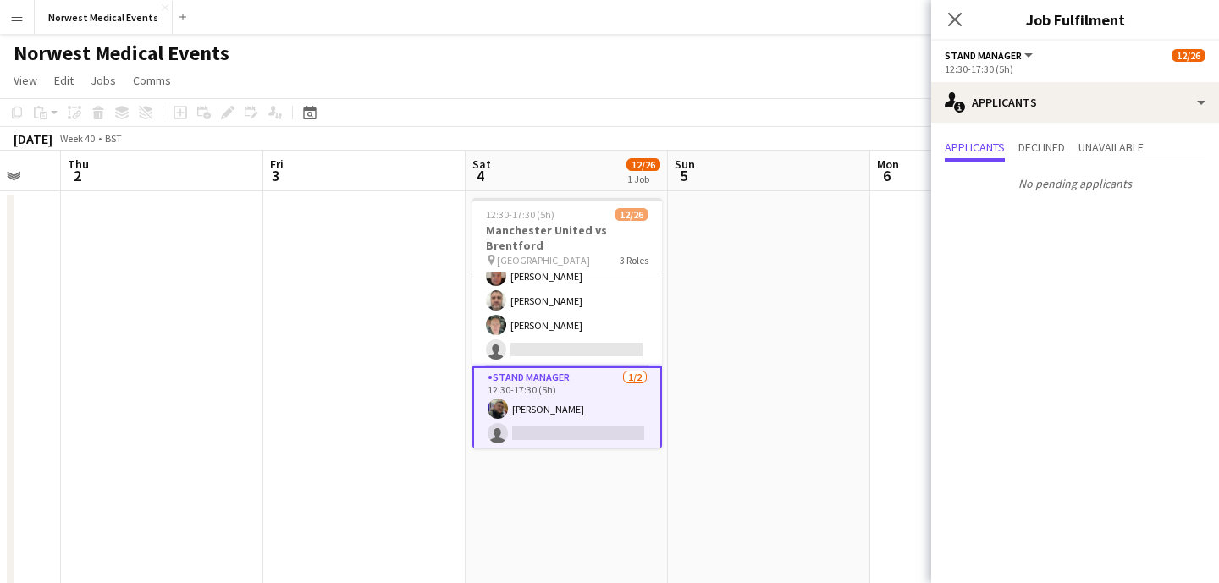
click at [951, 23] on icon at bounding box center [955, 20] width 14 height 14
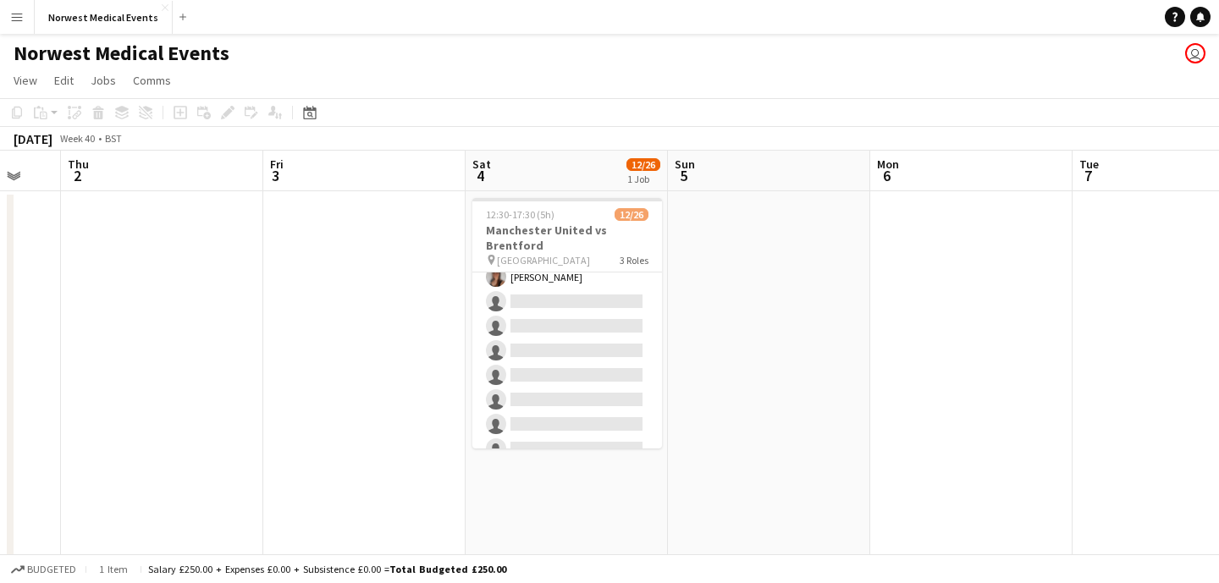
scroll to position [0, 0]
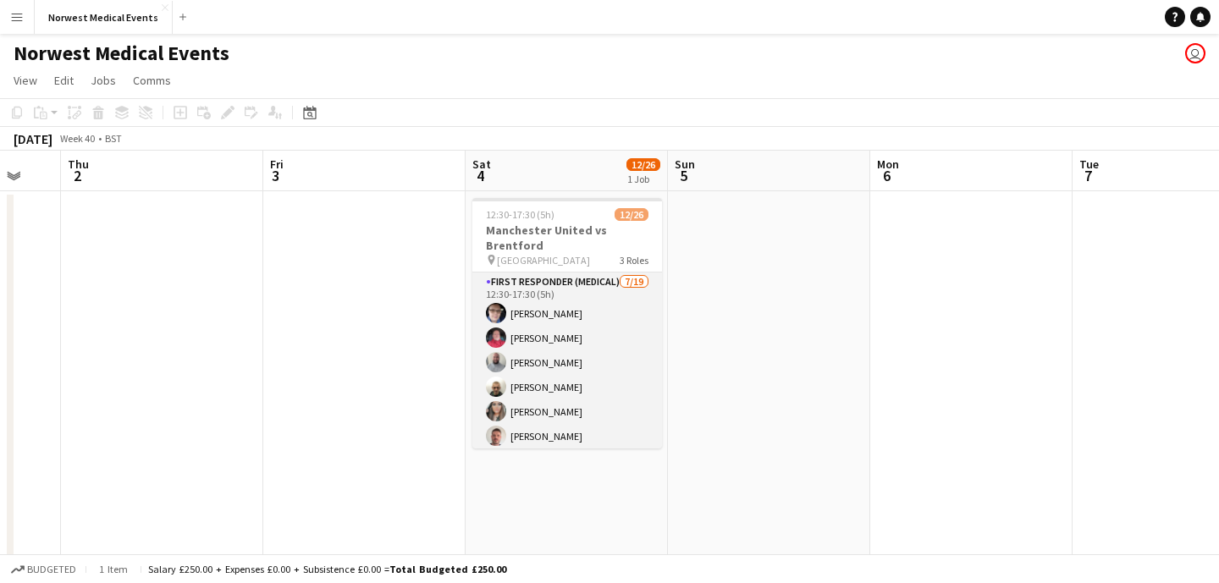
click at [571, 345] on app-card-role "First Responder (Medical) [DATE] 12:30-17:30 (5h) [PERSON_NAME] [PERSON_NAME] […" at bounding box center [567, 522] width 190 height 499
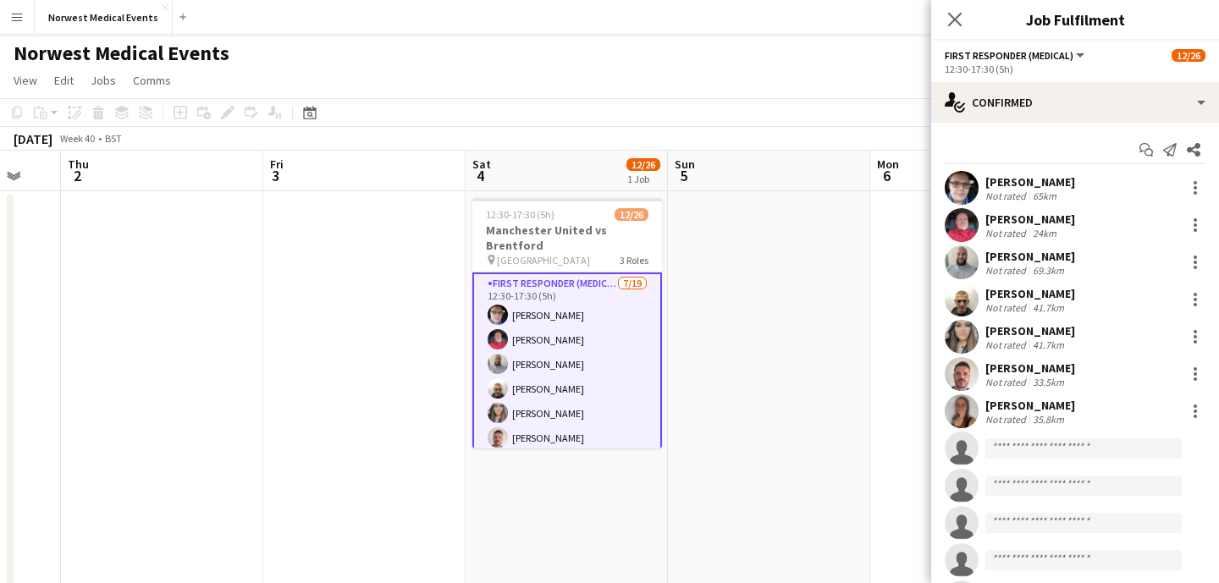
click at [975, 124] on div "Start chat Send notification Share [PERSON_NAME] Not rated 65km [PERSON_NAME] N…" at bounding box center [1075, 524] width 288 height 802
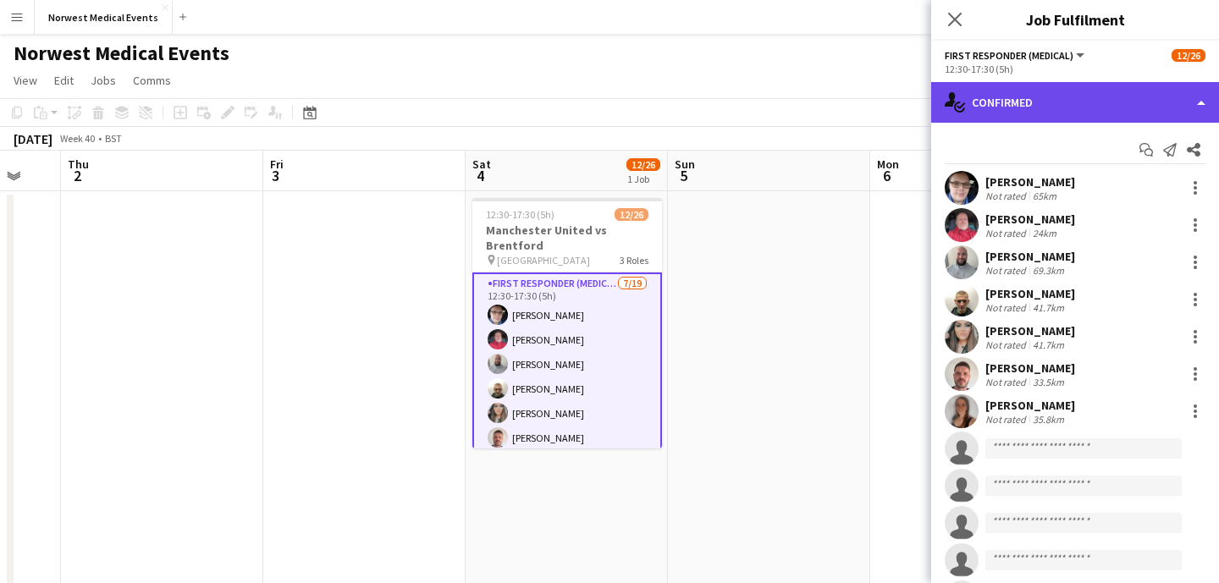
click at [1011, 94] on div "single-neutral-actions-check-2 Confirmed" at bounding box center [1075, 102] width 288 height 41
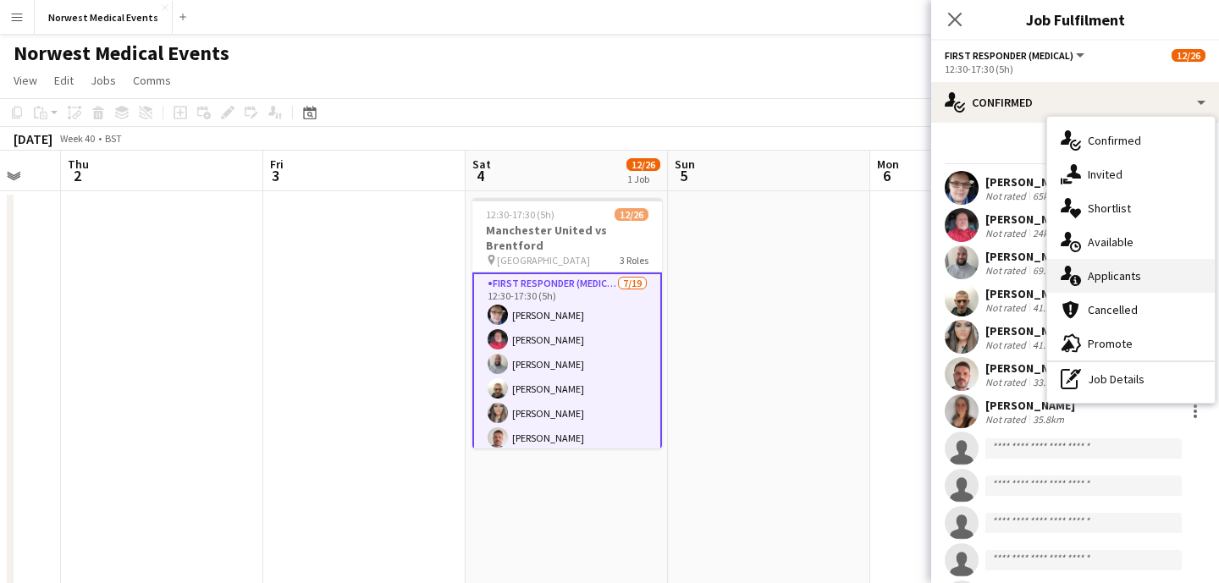
click at [1131, 274] on div "single-neutral-actions-information Applicants" at bounding box center [1131, 276] width 168 height 34
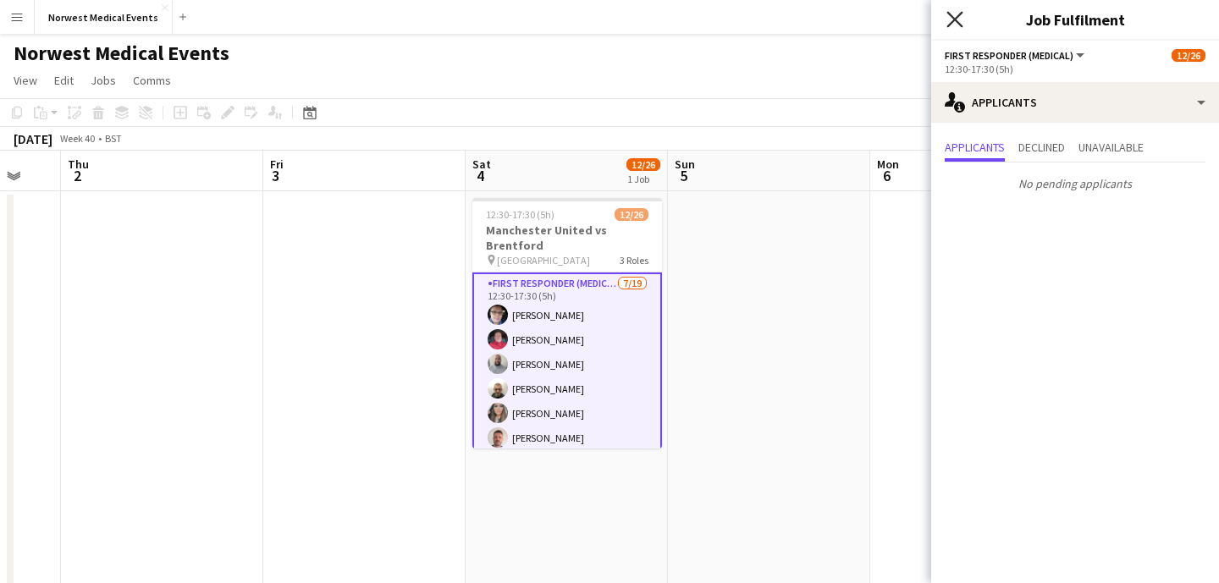
click at [957, 12] on icon "Close pop-in" at bounding box center [954, 19] width 16 height 16
